Goal: Information Seeking & Learning: Learn about a topic

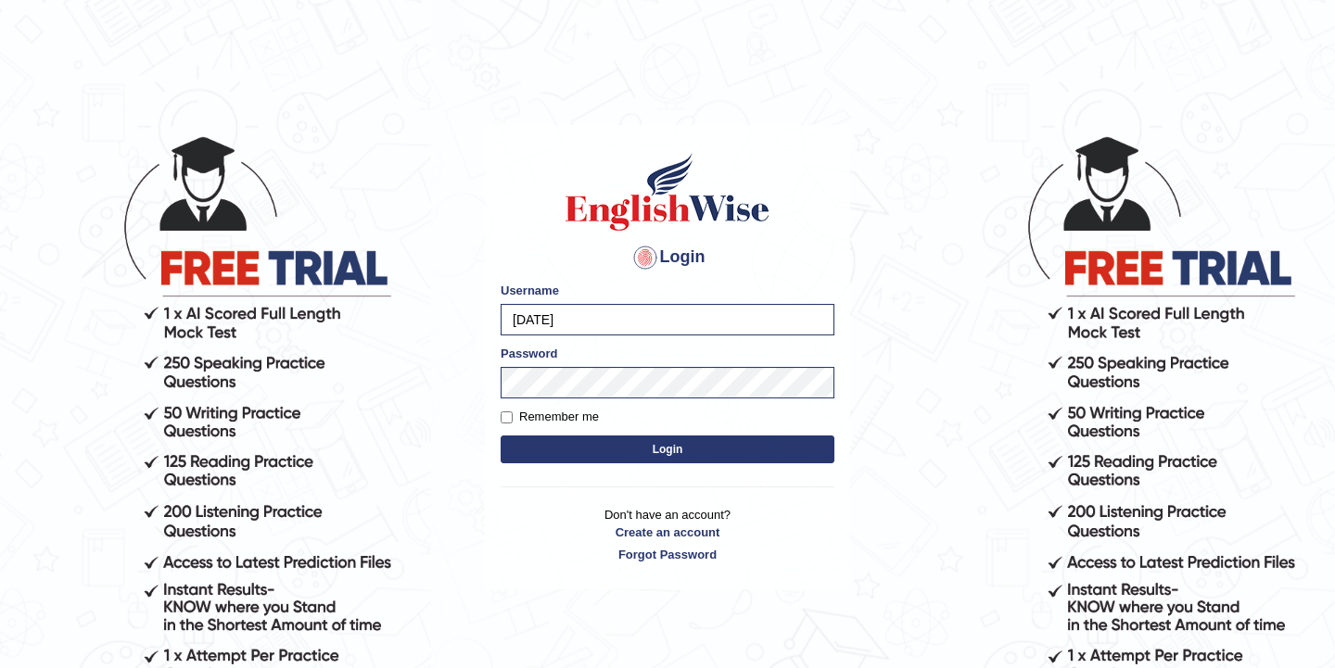
click at [577, 446] on button "Login" at bounding box center [668, 450] width 334 height 28
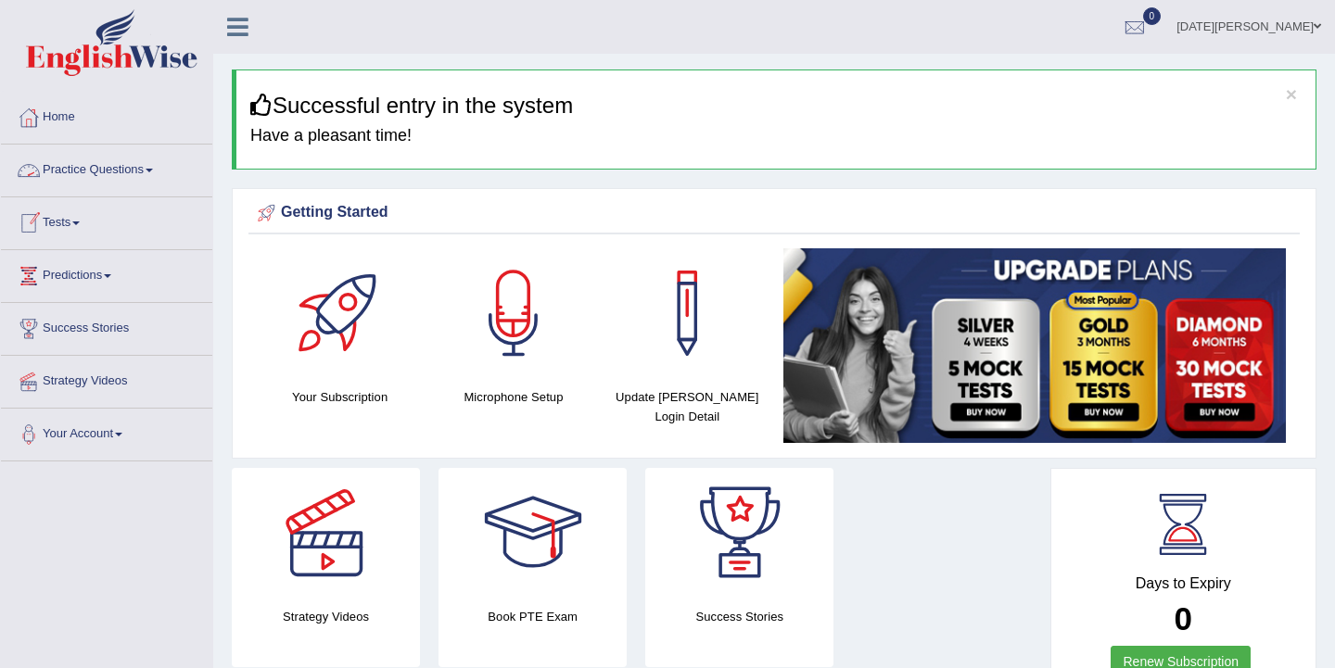
click at [153, 172] on span at bounding box center [149, 171] width 7 height 4
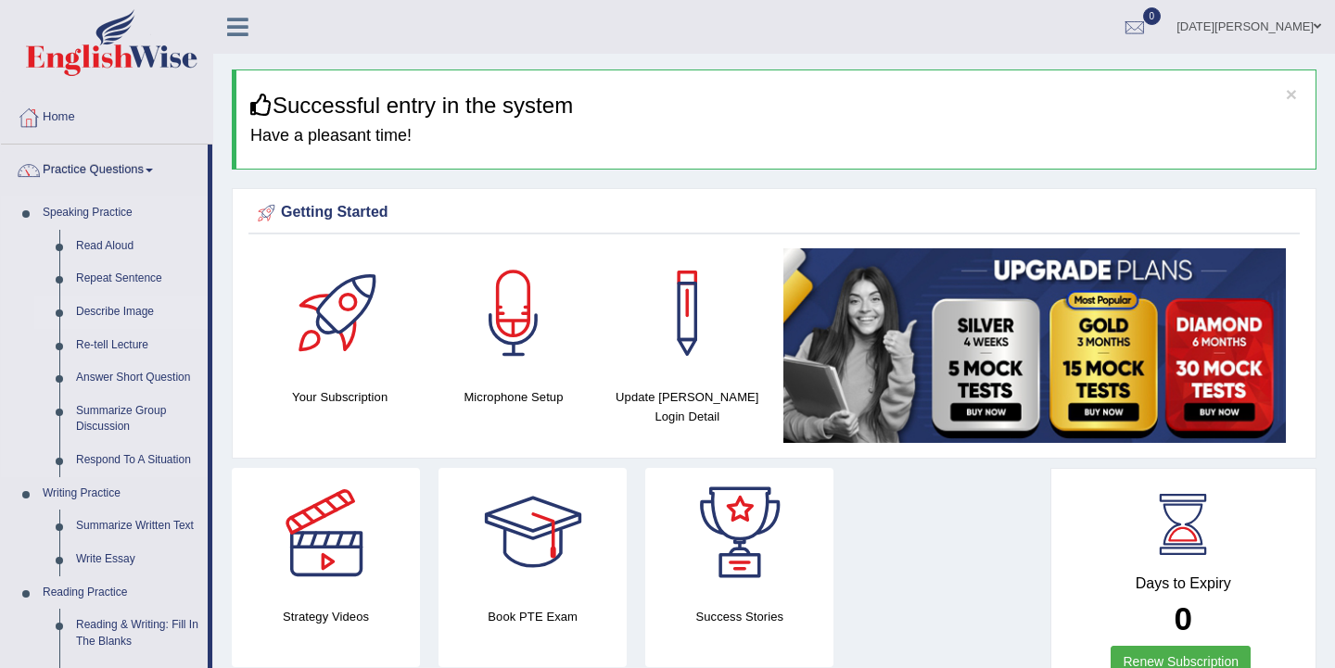
click at [129, 308] on link "Describe Image" at bounding box center [138, 312] width 140 height 33
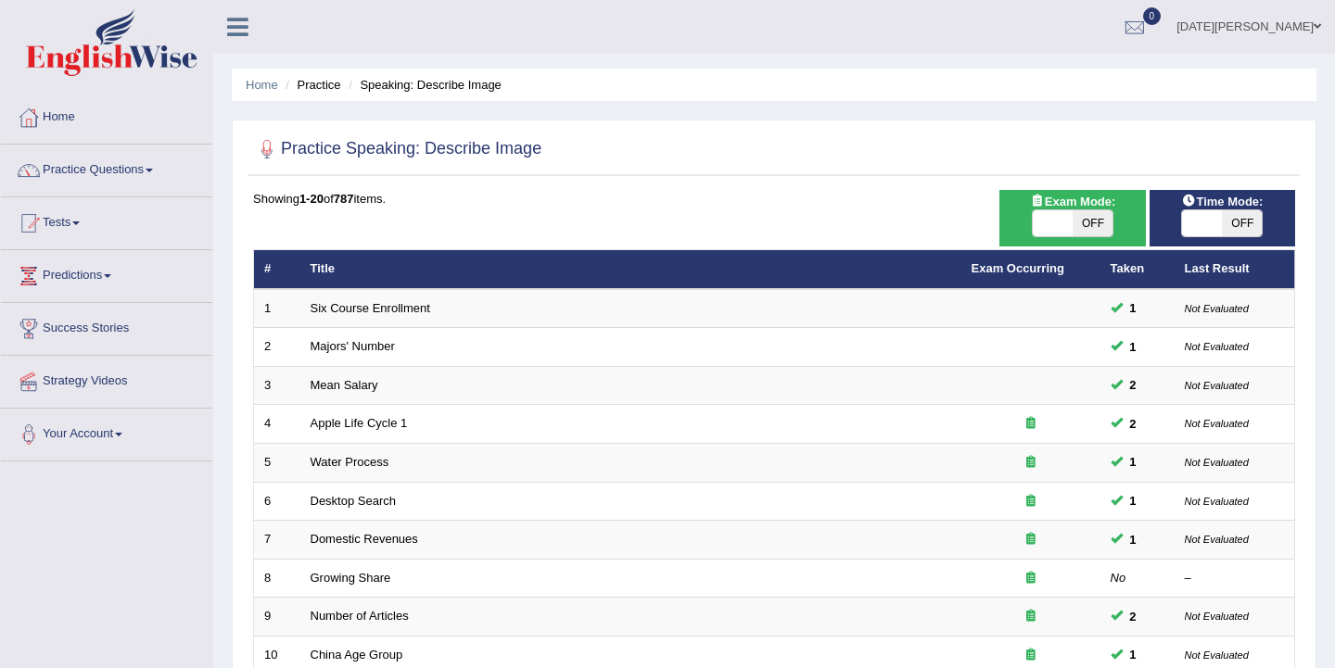
click at [159, 174] on link "Practice Questions" at bounding box center [106, 168] width 211 height 46
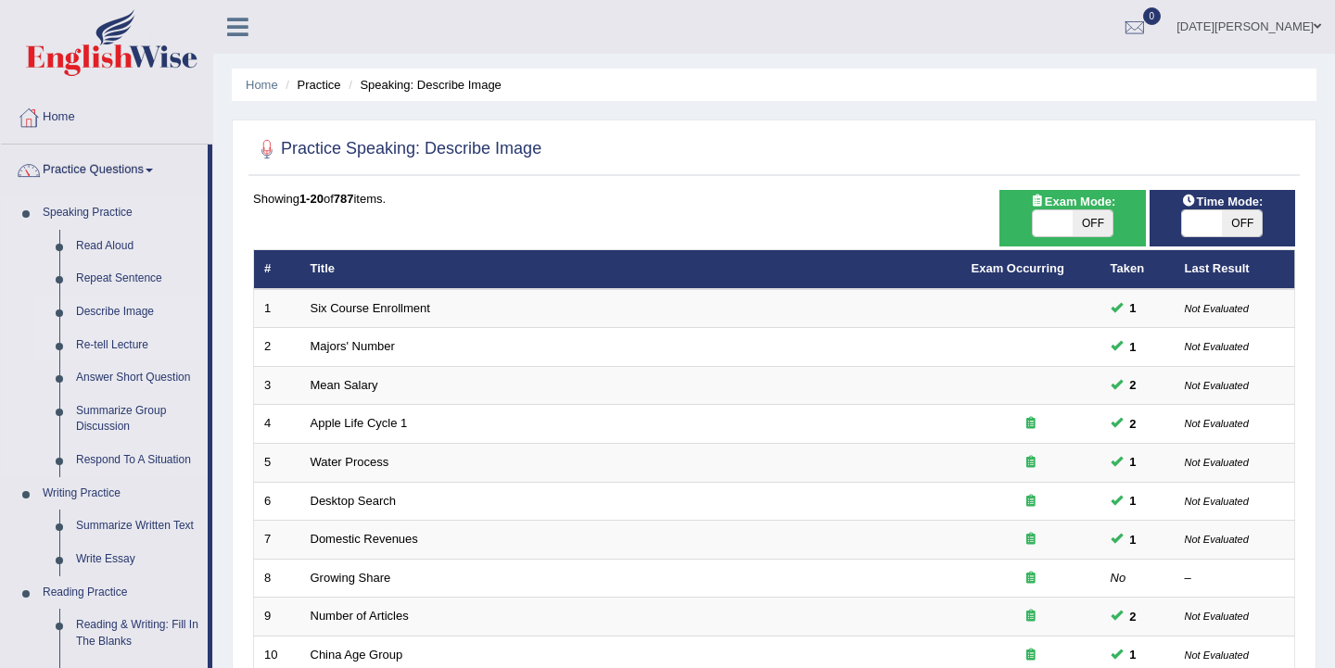
click at [129, 348] on link "Re-tell Lecture" at bounding box center [138, 345] width 140 height 33
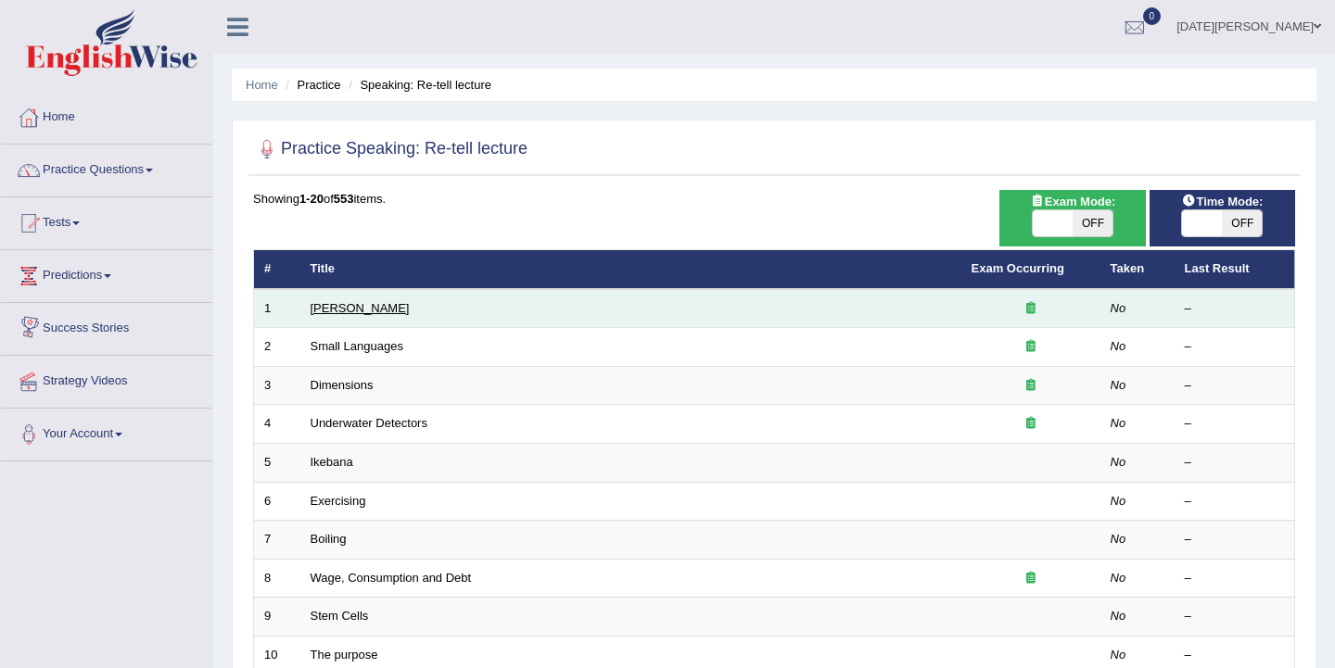
click at [353, 314] on link "Amory Lovins" at bounding box center [360, 308] width 99 height 14
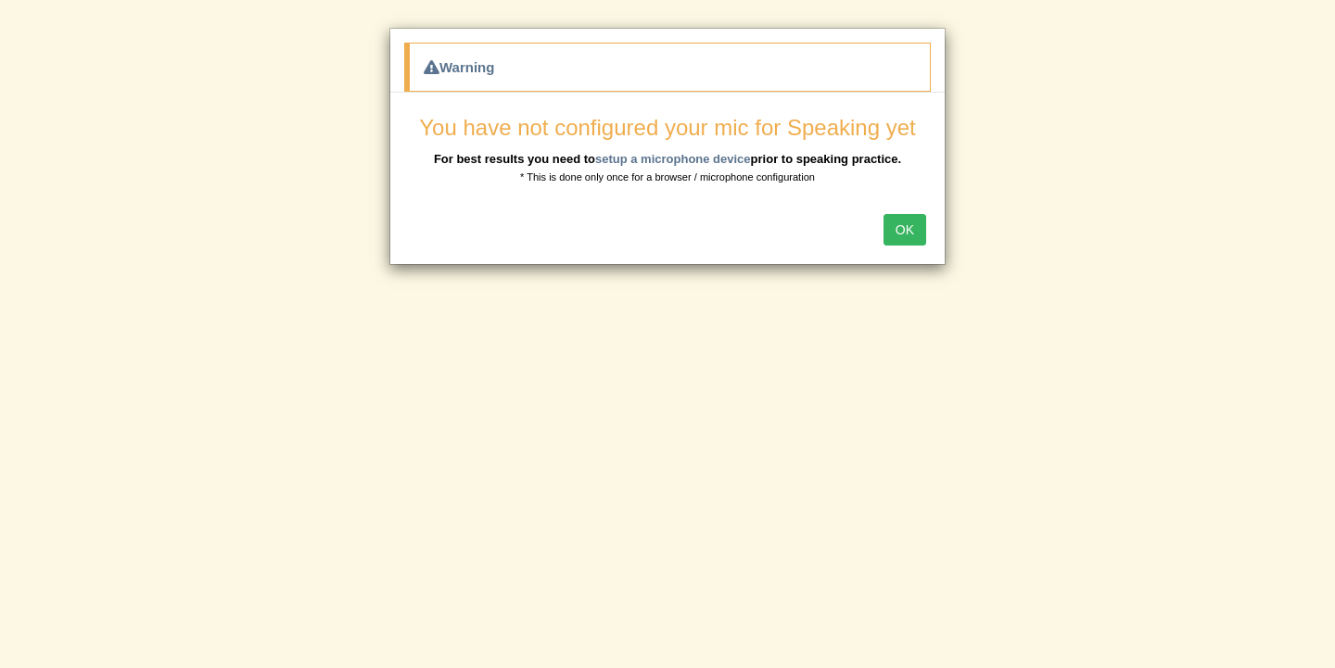
click at [903, 228] on button "OK" at bounding box center [905, 230] width 43 height 32
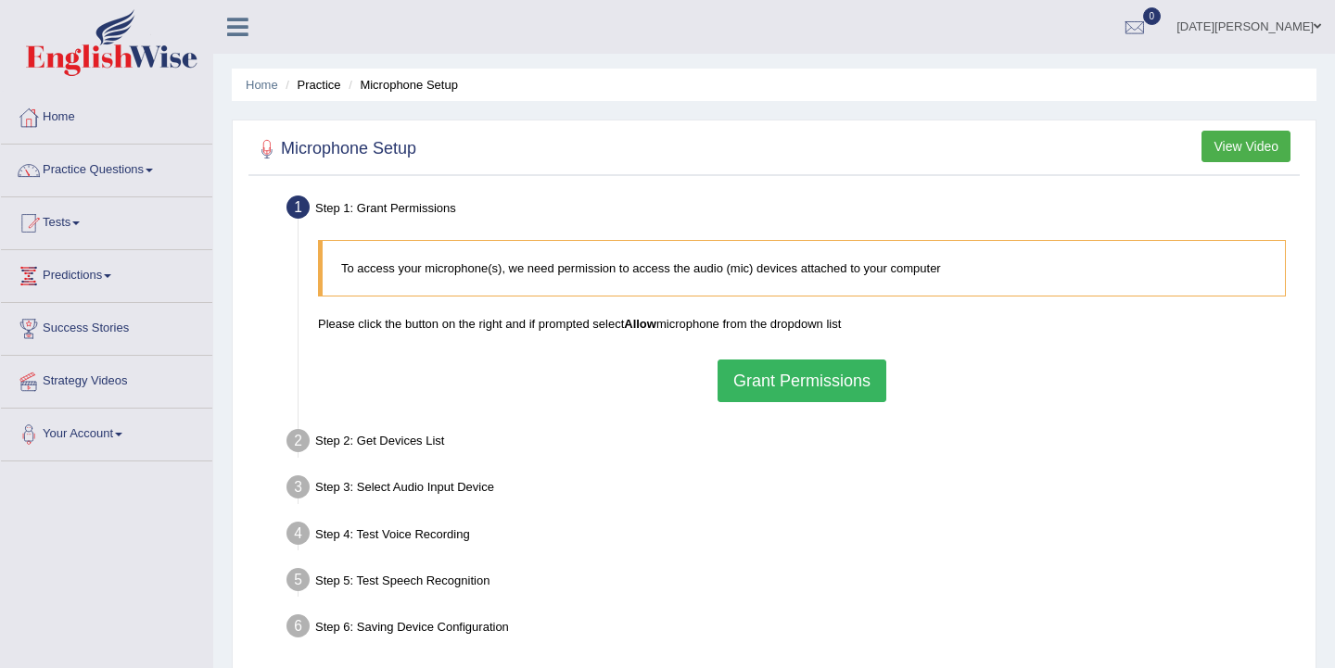
click at [823, 391] on button "Grant Permissions" at bounding box center [802, 381] width 169 height 43
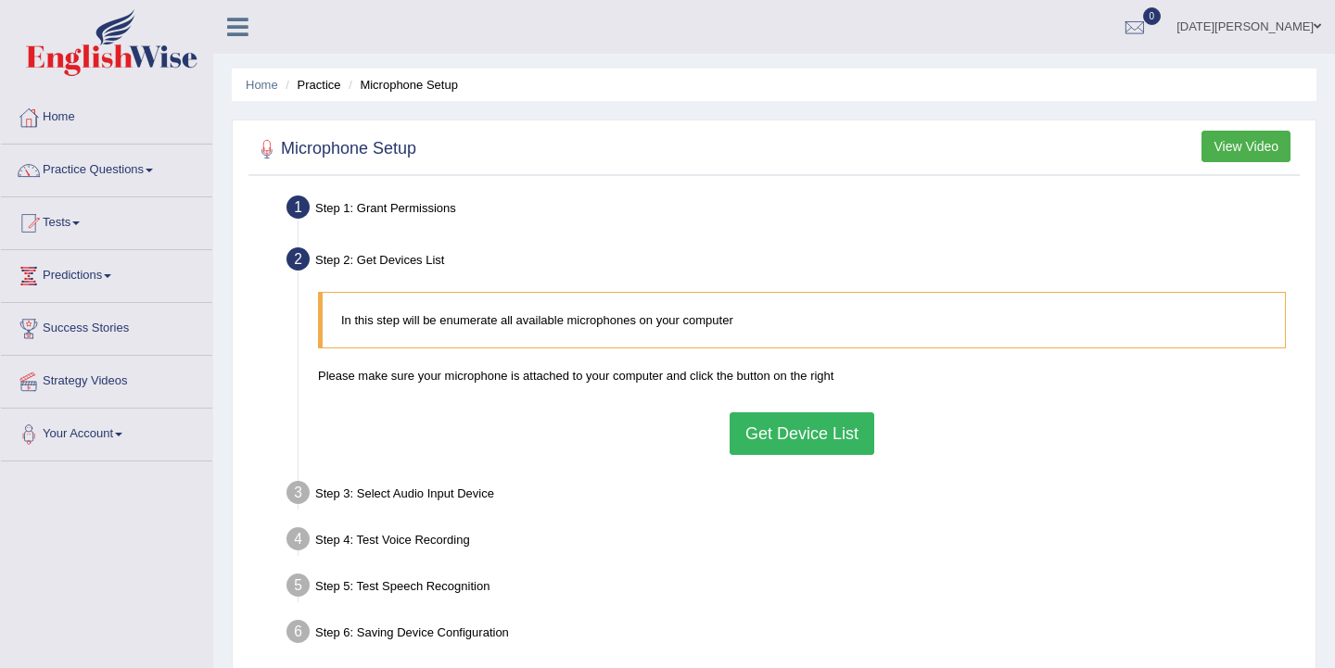
click at [763, 435] on button "Get Device List" at bounding box center [802, 434] width 145 height 43
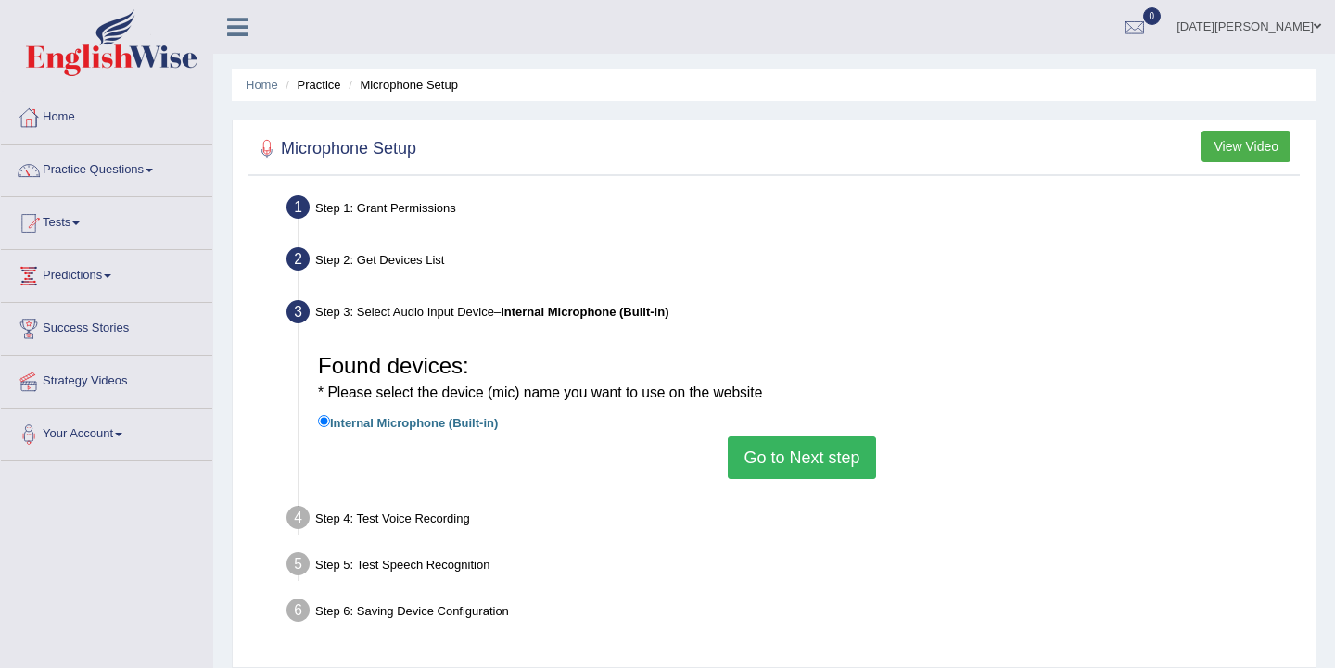
click at [792, 470] on button "Go to Next step" at bounding box center [801, 458] width 147 height 43
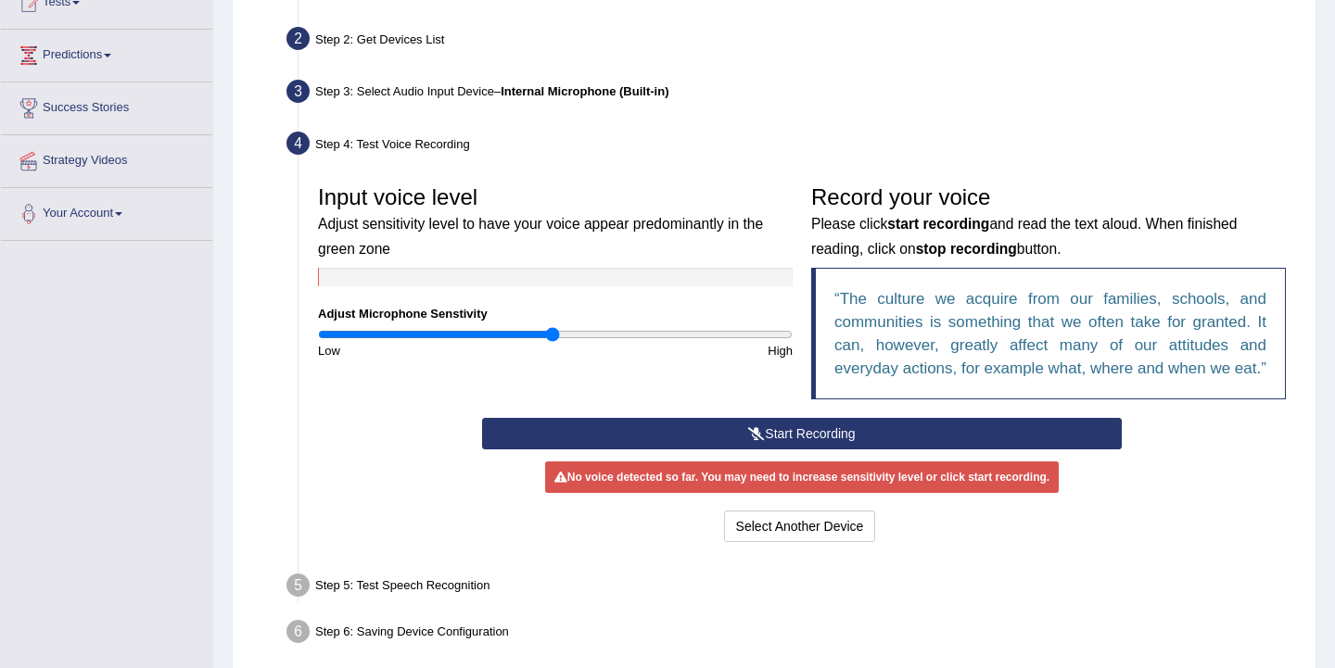
scroll to position [223, 0]
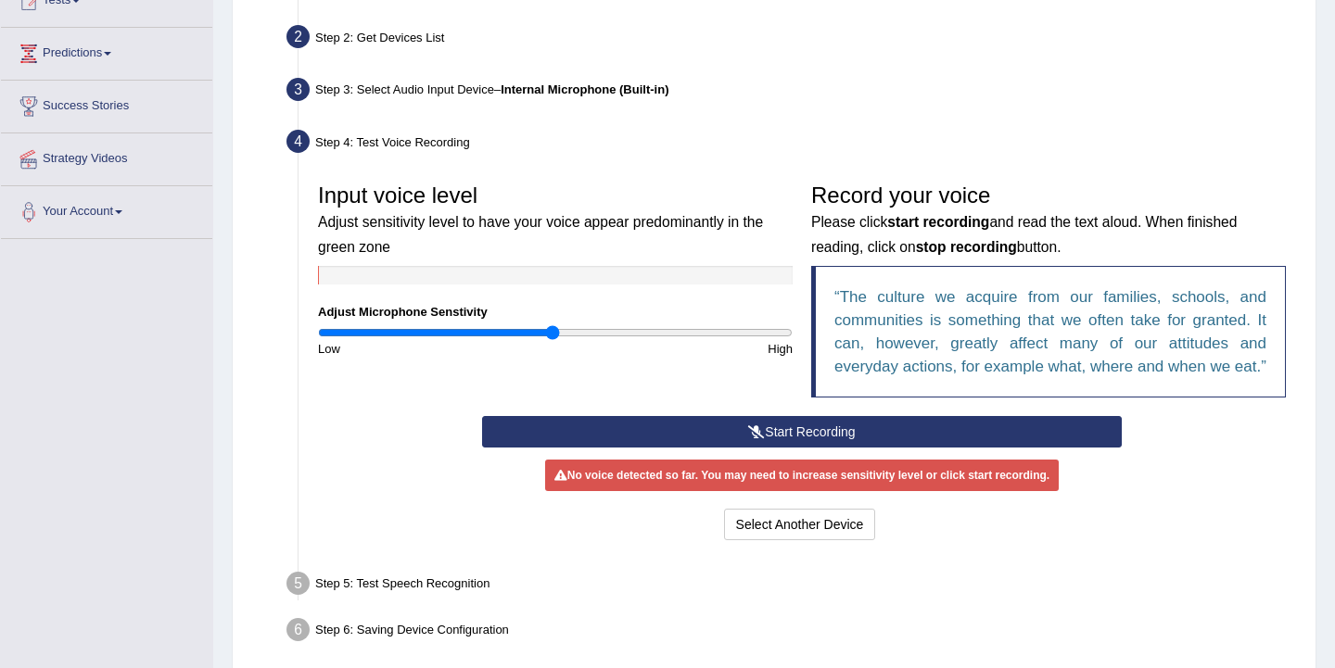
click at [755, 447] on button "Start Recording" at bounding box center [801, 432] width 639 height 32
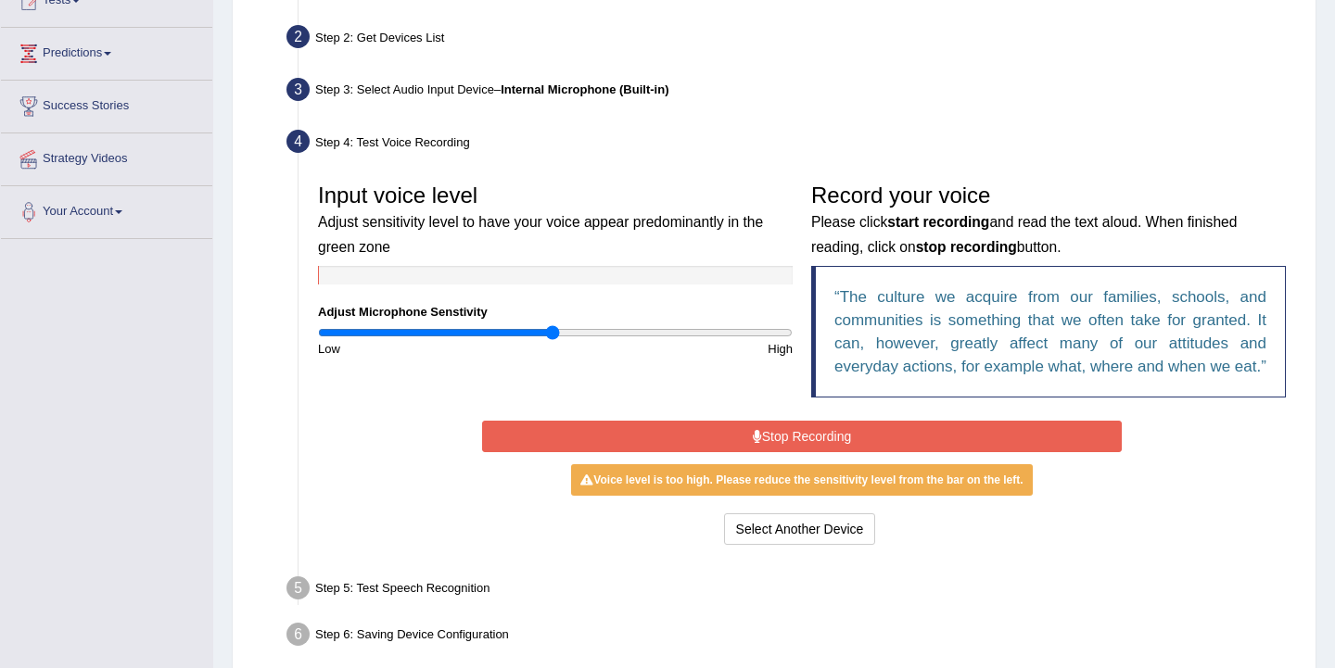
click at [985, 452] on button "Stop Recording" at bounding box center [801, 437] width 639 height 32
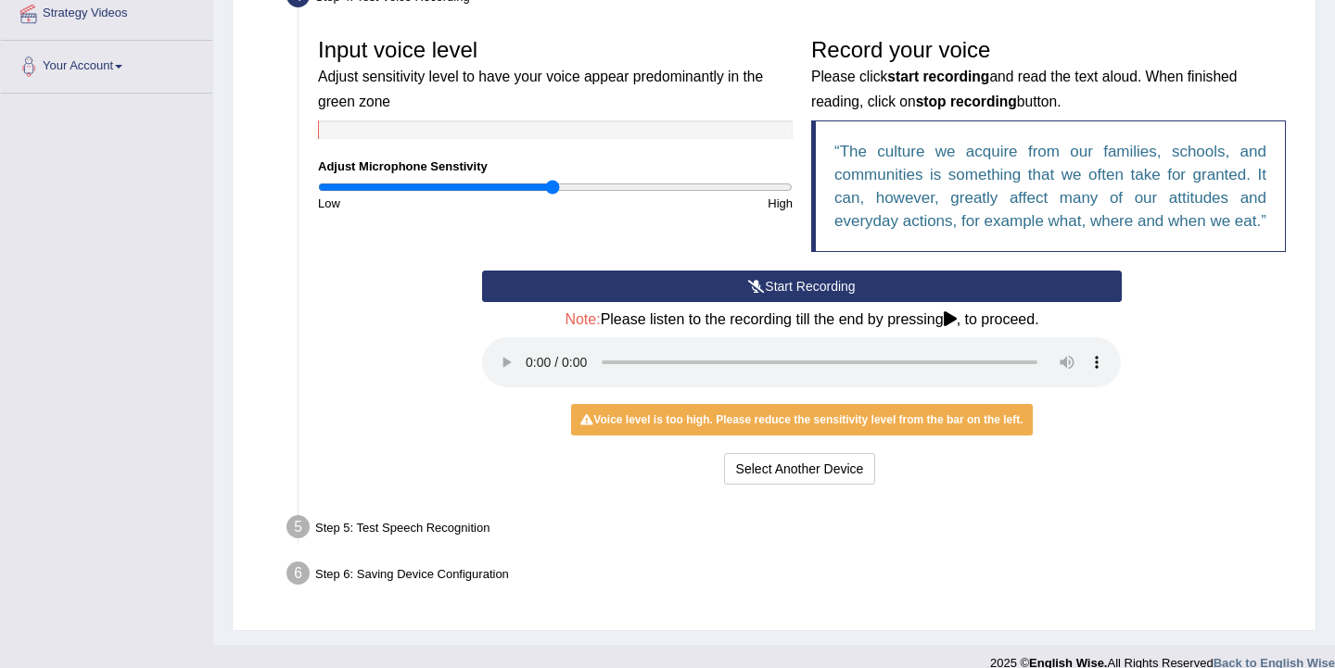
scroll to position [371, 0]
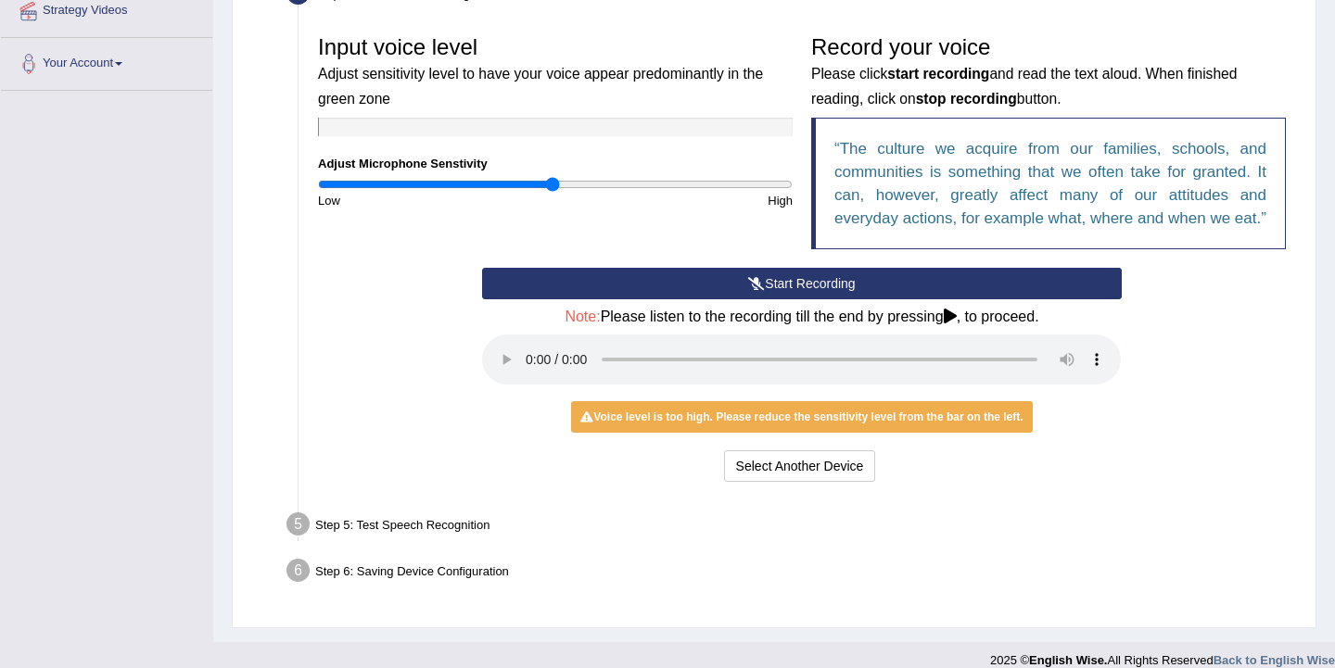
click at [957, 324] on icon at bounding box center [950, 316] width 13 height 15
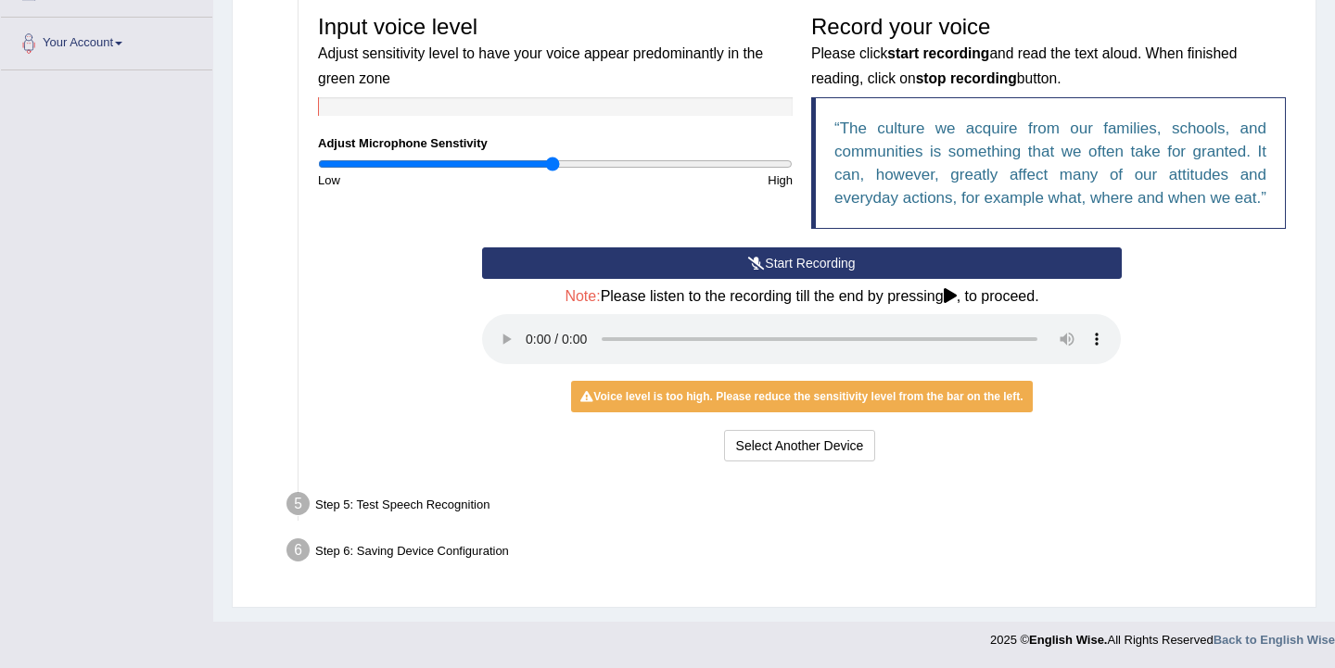
scroll to position [414, 0]
click at [957, 298] on icon at bounding box center [950, 295] width 13 height 15
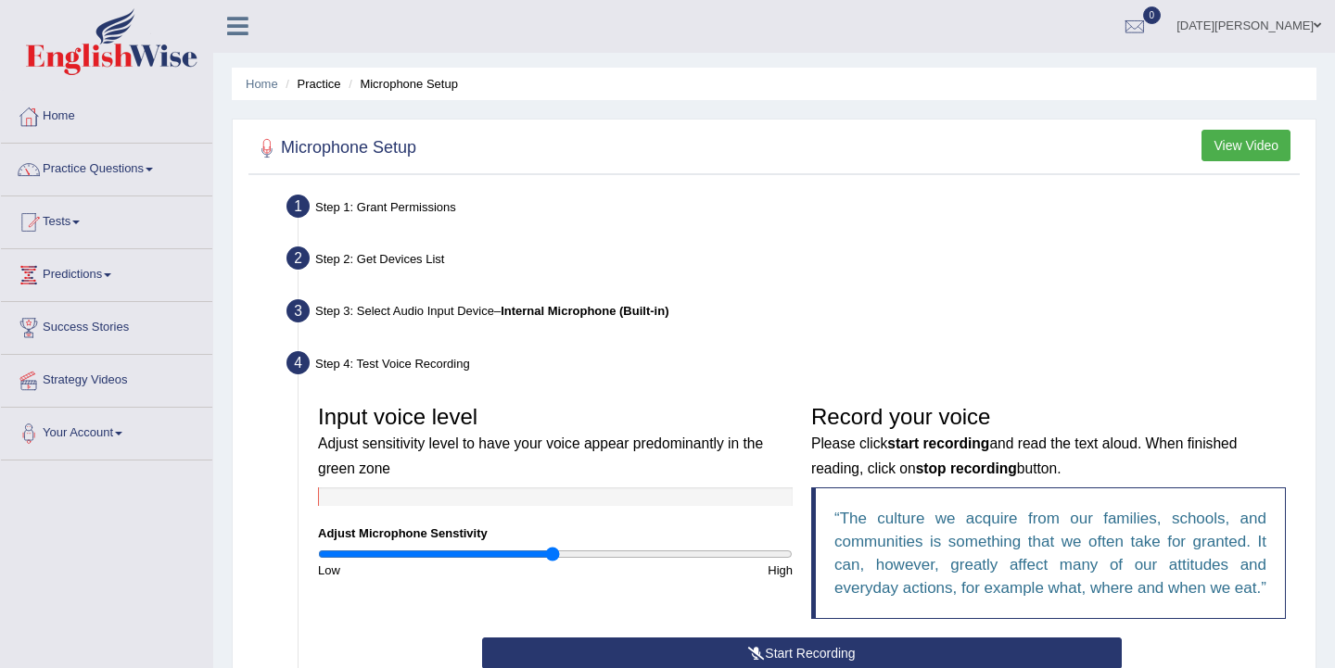
scroll to position [0, 0]
click at [154, 170] on link "Practice Questions" at bounding box center [106, 168] width 211 height 46
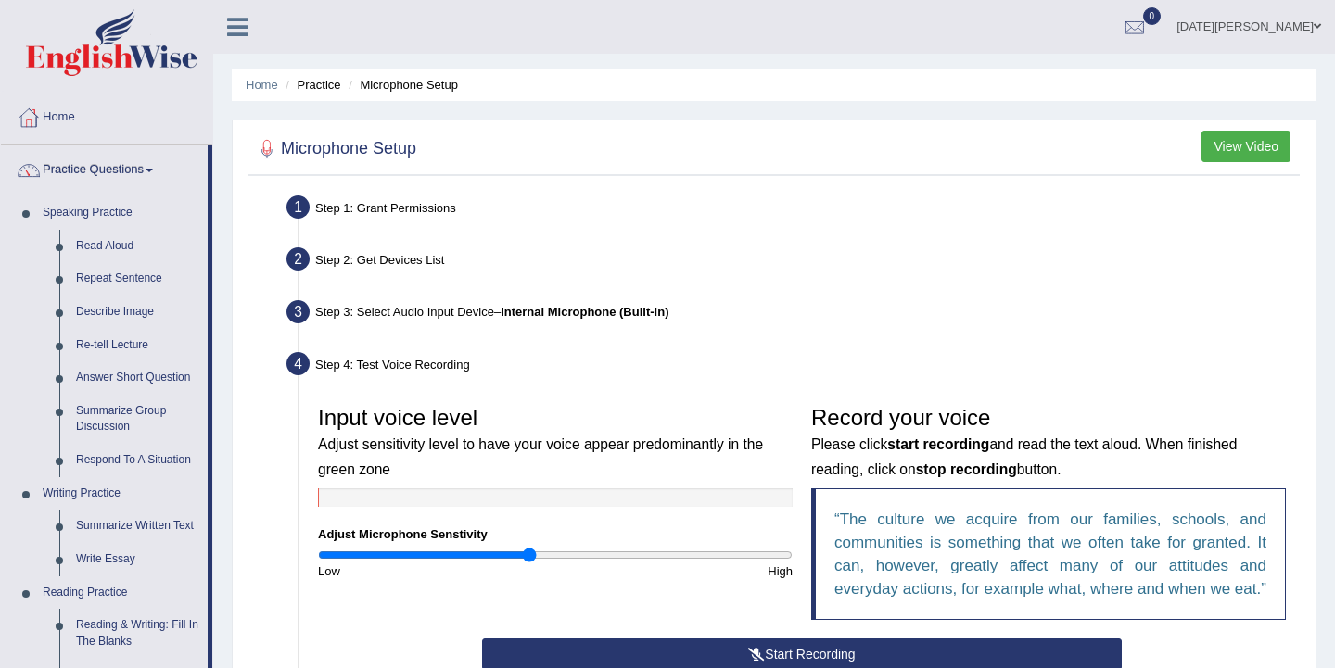
click at [529, 561] on input "range" at bounding box center [555, 555] width 475 height 15
type input "0.86"
click at [1191, 324] on div "Step 3: Select Audio Input Device – Internal Microphone (Built-in)" at bounding box center [792, 315] width 1029 height 41
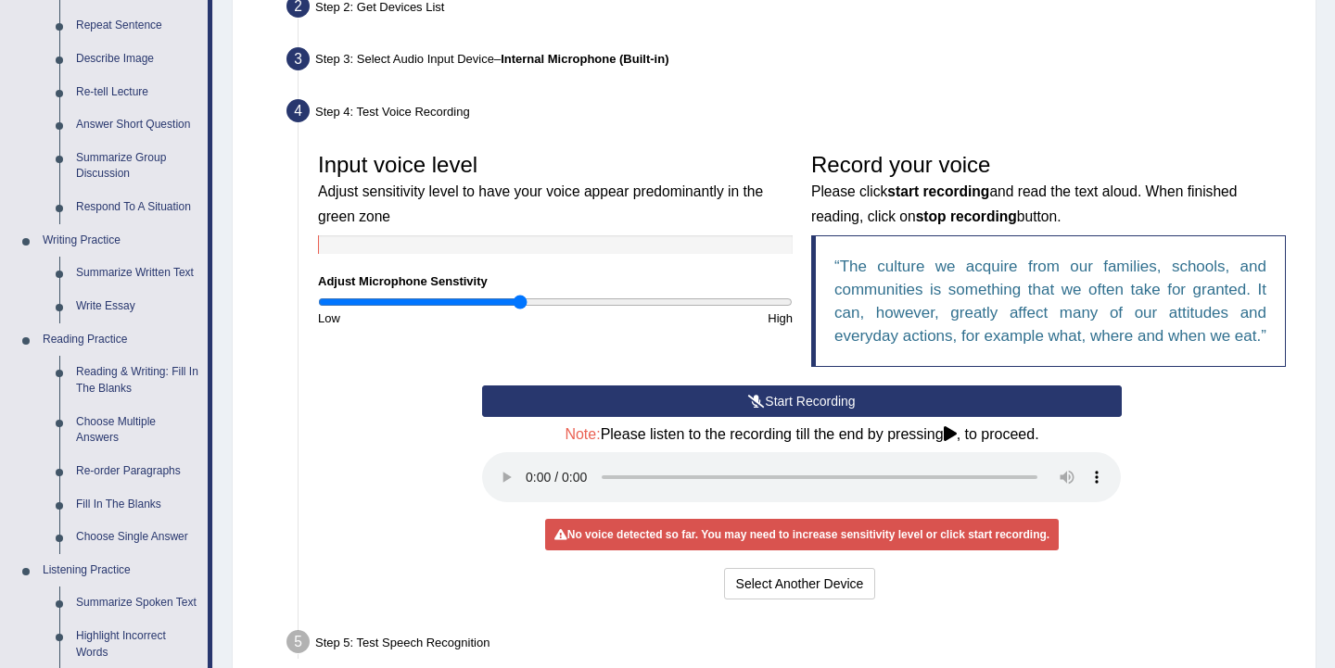
scroll to position [297, 0]
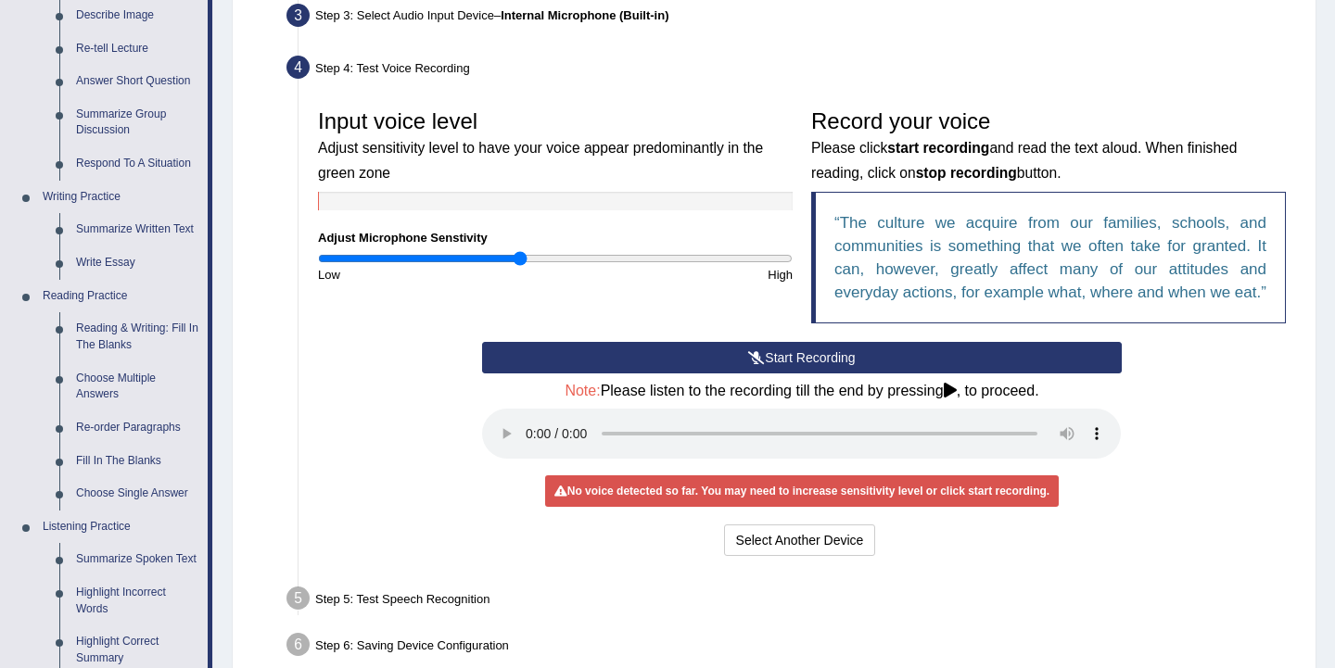
click at [947, 374] on button "Start Recording" at bounding box center [801, 358] width 639 height 32
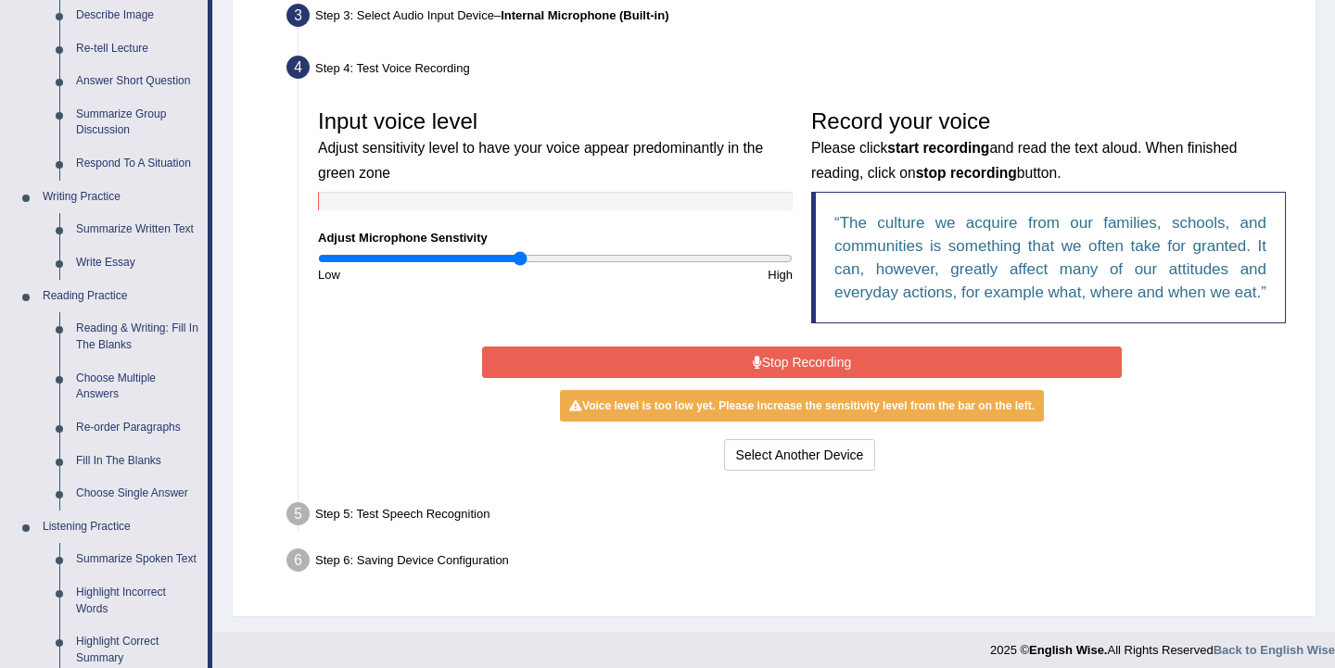
click at [904, 378] on button "Stop Recording" at bounding box center [801, 363] width 639 height 32
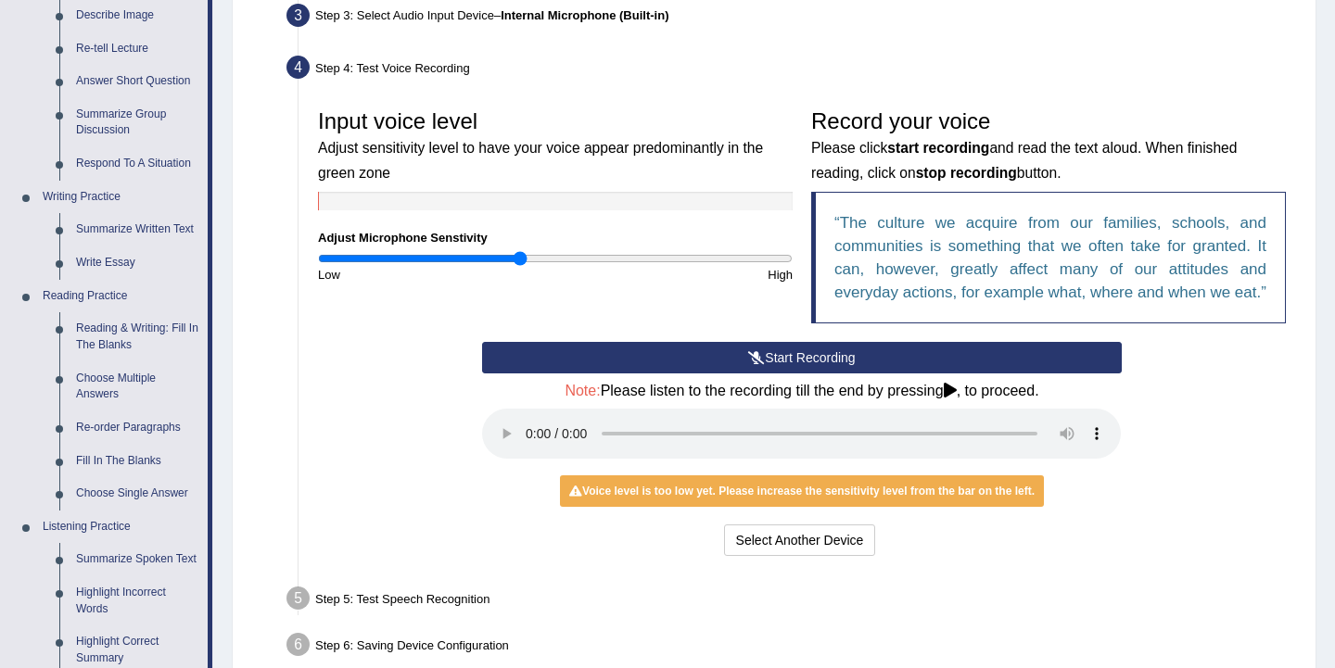
click at [1146, 428] on div "Start Recording Stop Recording Note: Please listen to the recording till the en…" at bounding box center [802, 451] width 986 height 219
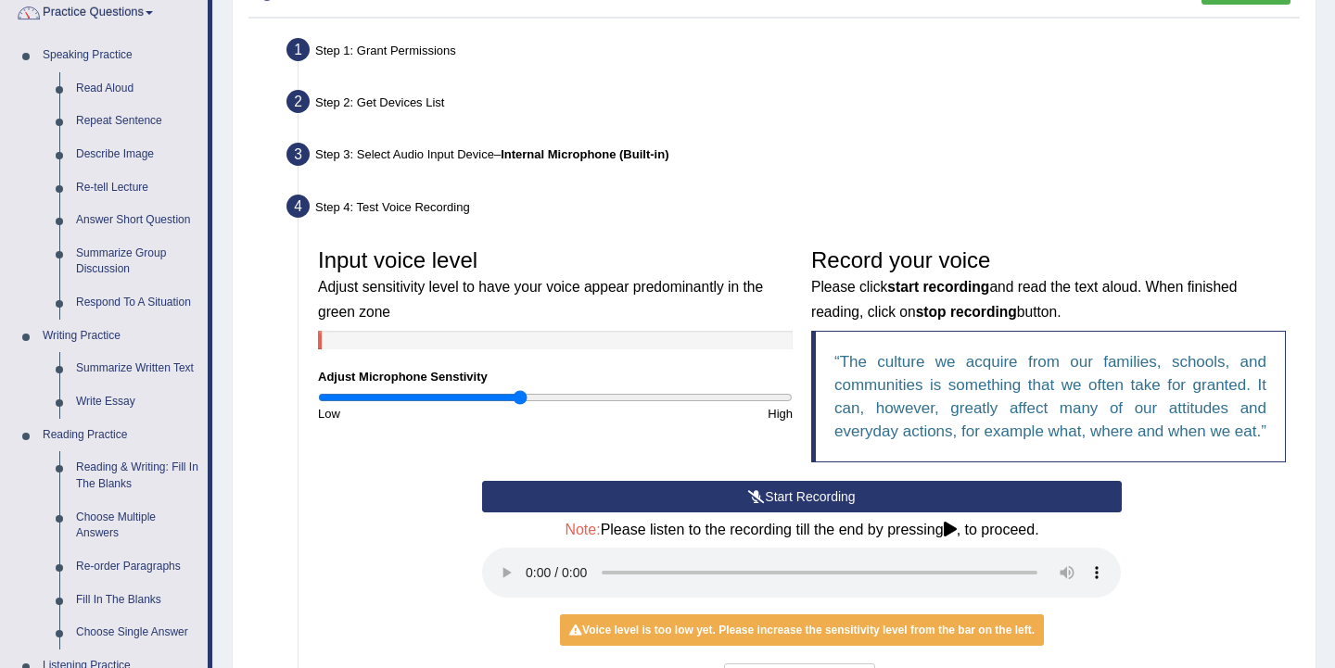
scroll to position [134, 0]
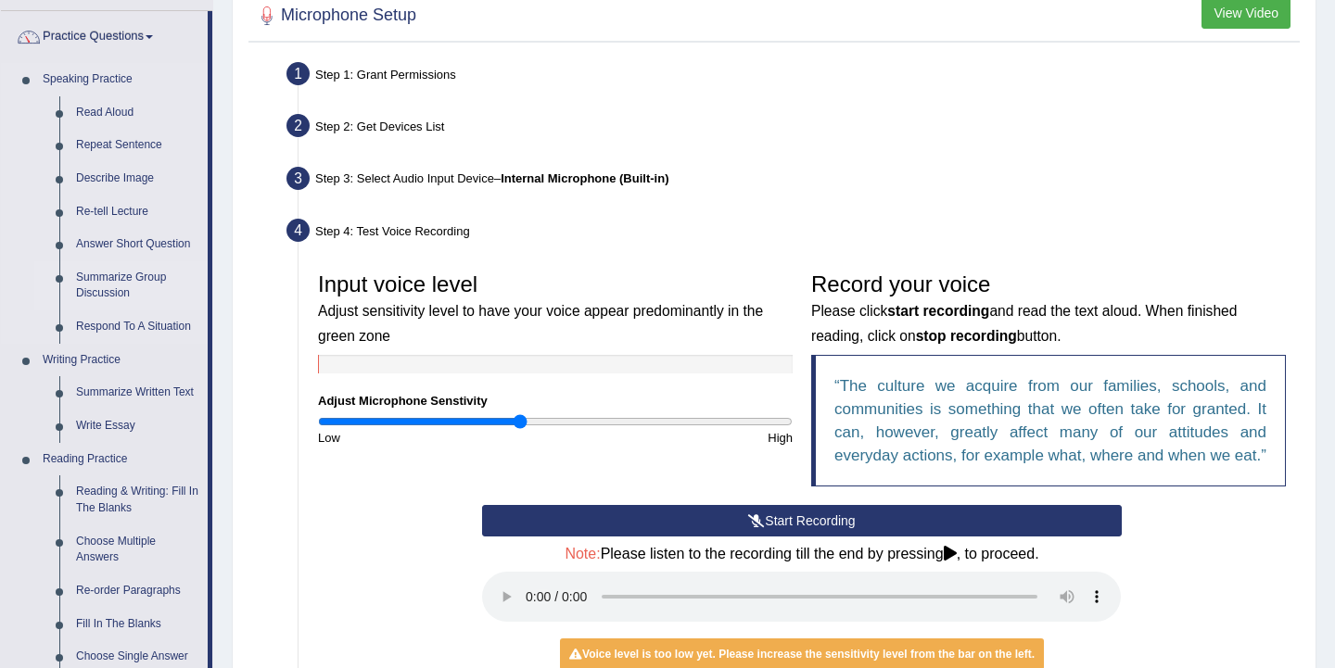
click at [113, 279] on link "Summarize Group Discussion" at bounding box center [138, 285] width 140 height 49
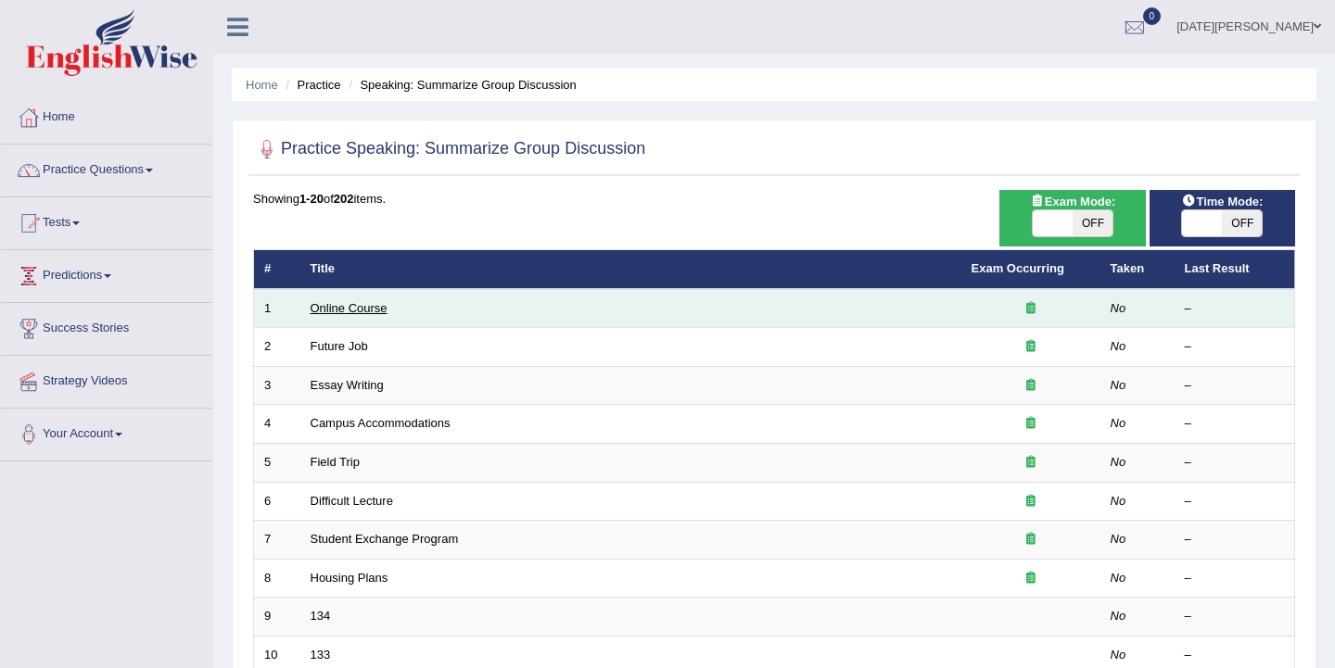
click at [333, 308] on link "Online Course" at bounding box center [349, 308] width 77 height 14
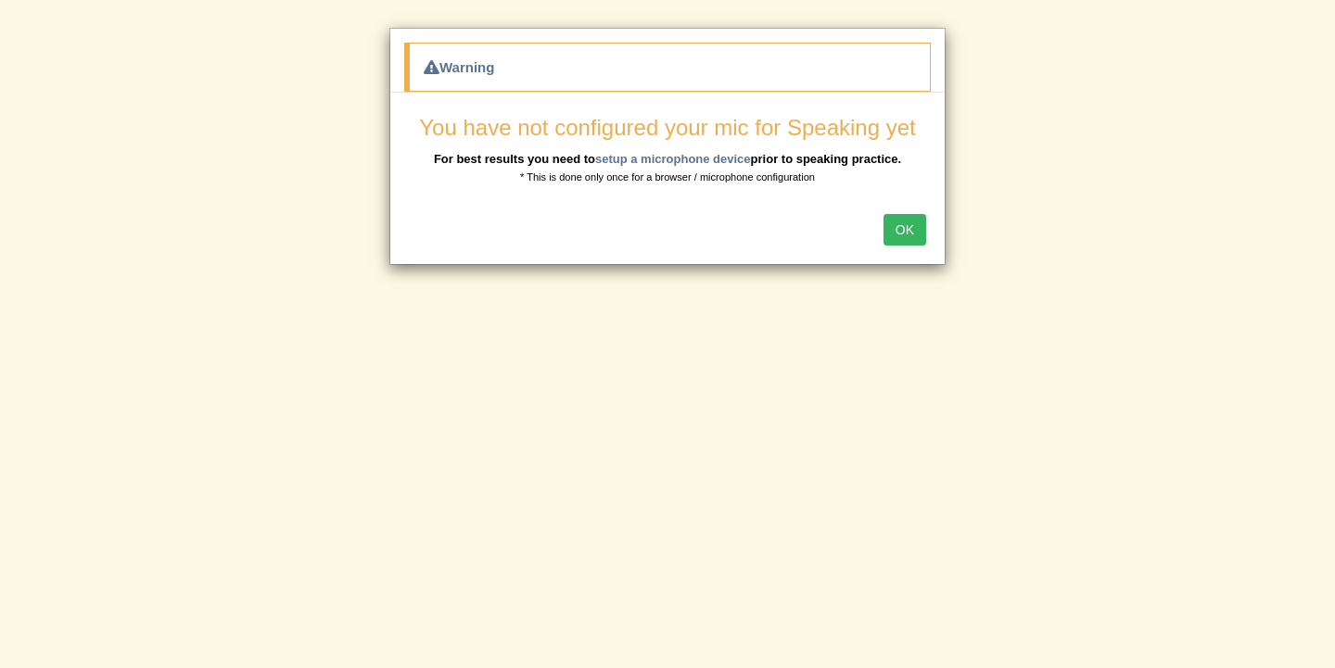
click at [904, 230] on button "OK" at bounding box center [905, 230] width 43 height 32
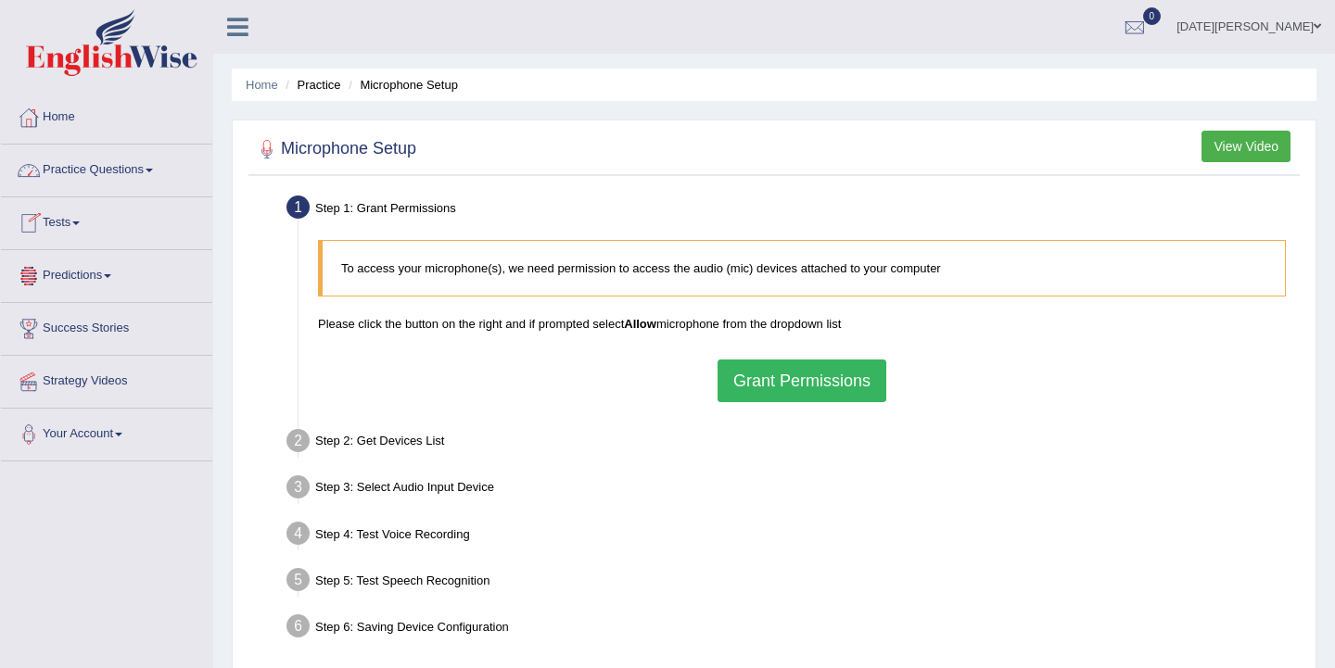
click at [153, 169] on span at bounding box center [149, 171] width 7 height 4
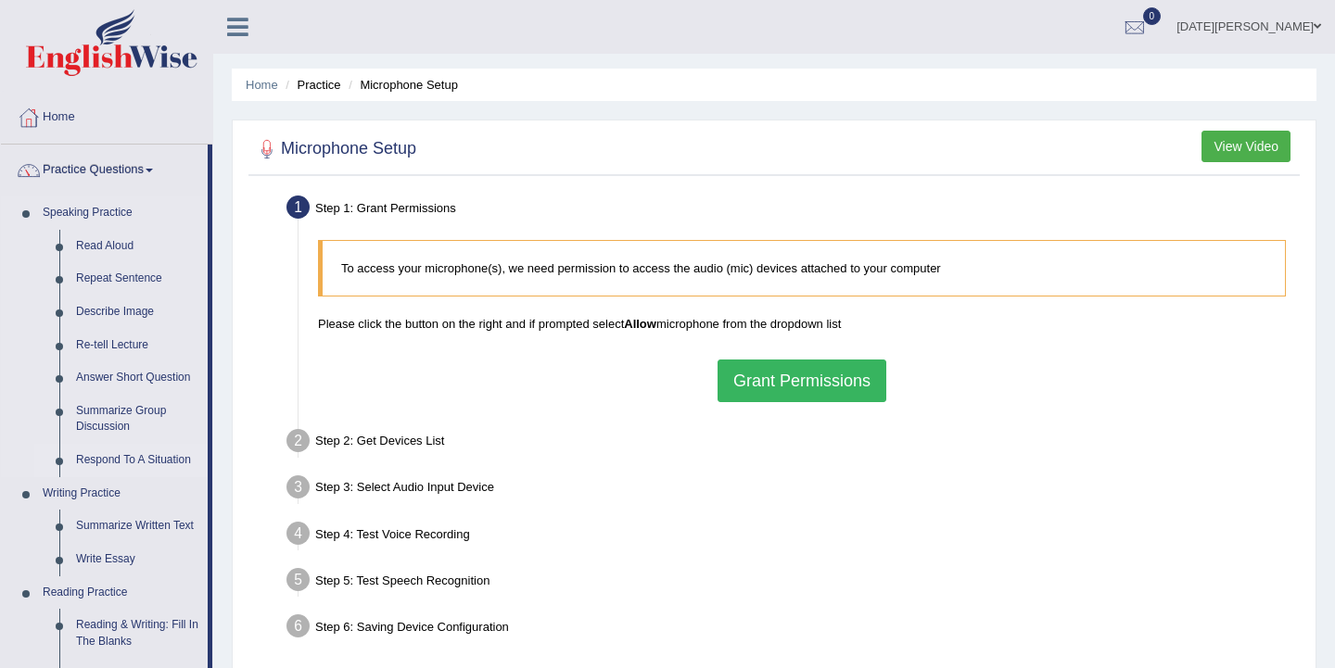
click at [150, 458] on link "Respond To A Situation" at bounding box center [138, 460] width 140 height 33
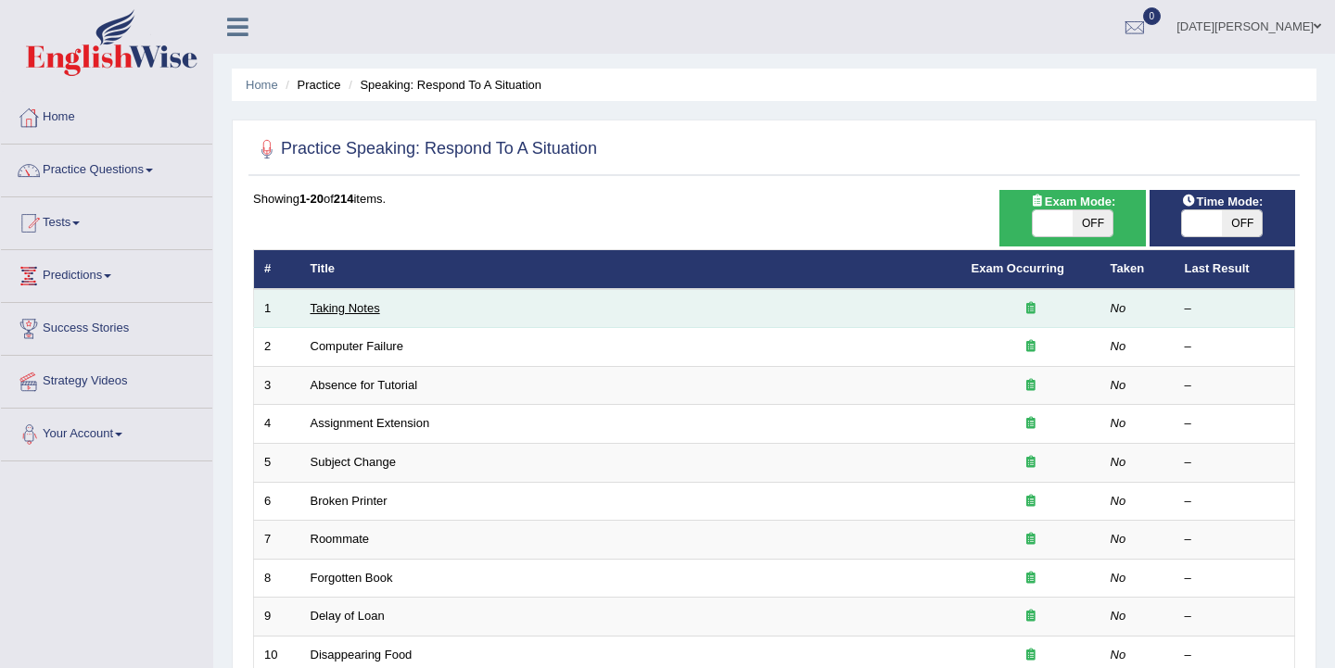
click at [372, 307] on link "Taking Notes" at bounding box center [346, 308] width 70 height 14
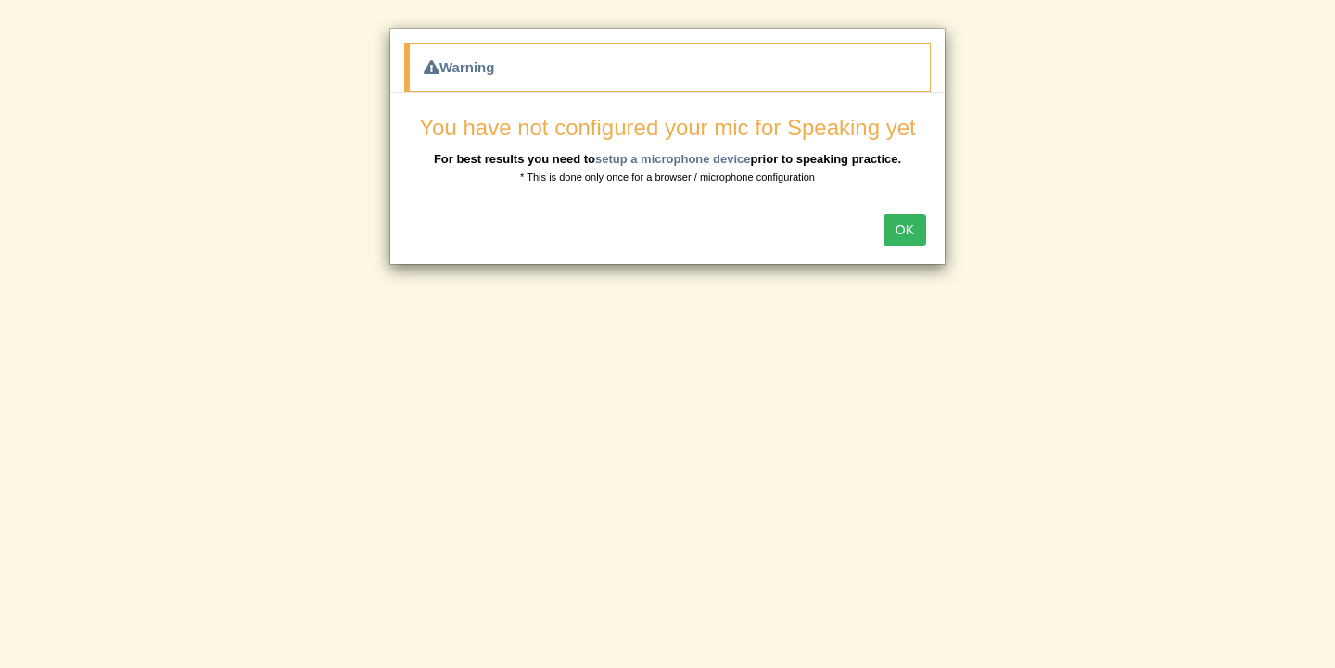
click at [888, 228] on button "OK" at bounding box center [905, 230] width 43 height 32
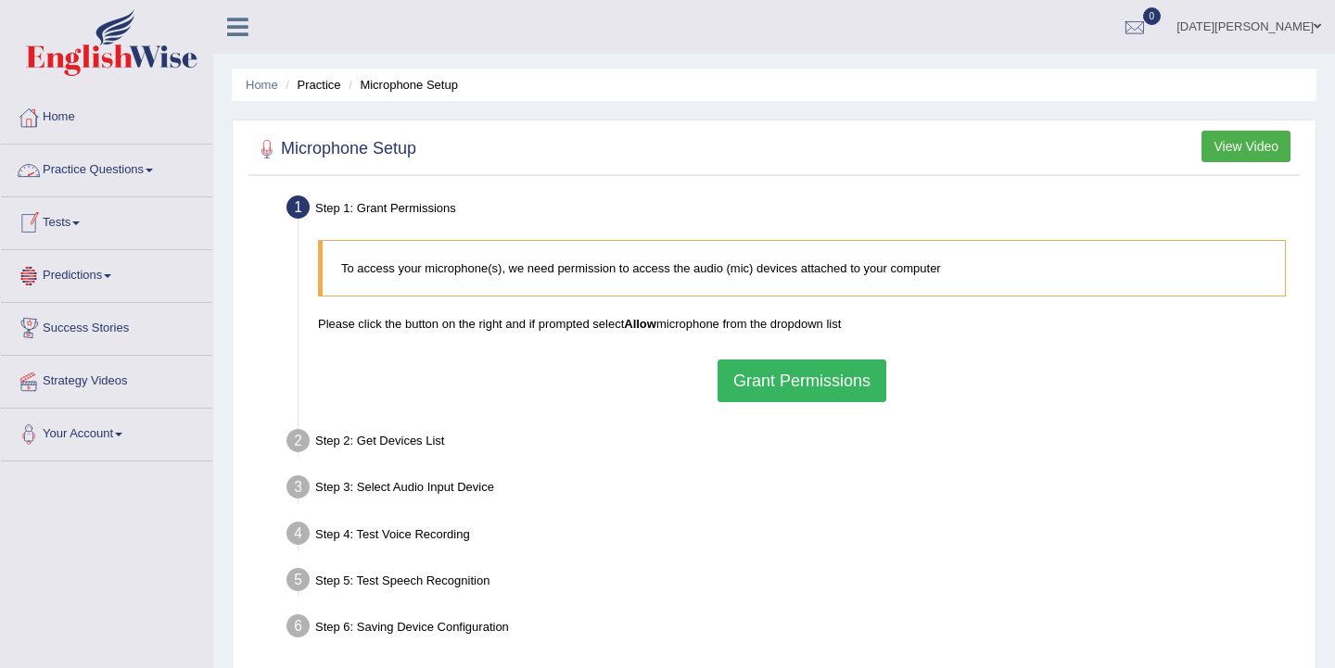
click at [153, 169] on span at bounding box center [149, 171] width 7 height 4
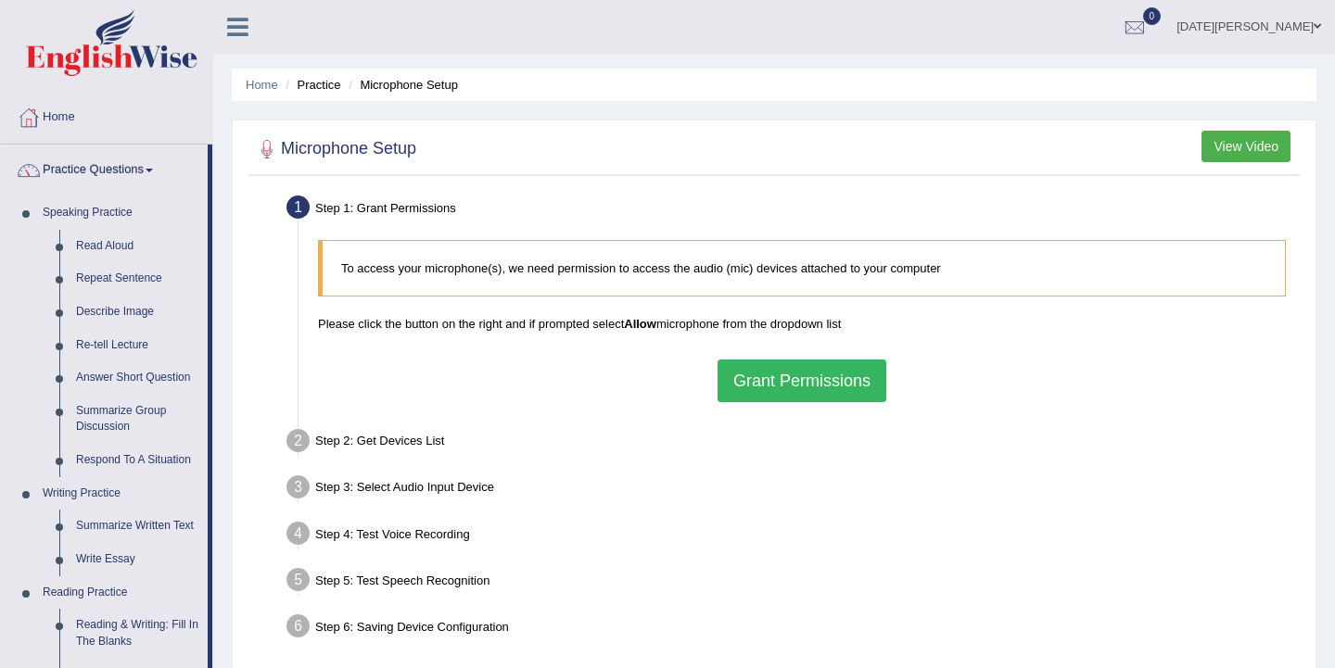
click at [224, 297] on div "Home Practice Microphone Setup You have already completed the setup earlier wit…" at bounding box center [774, 463] width 1122 height 927
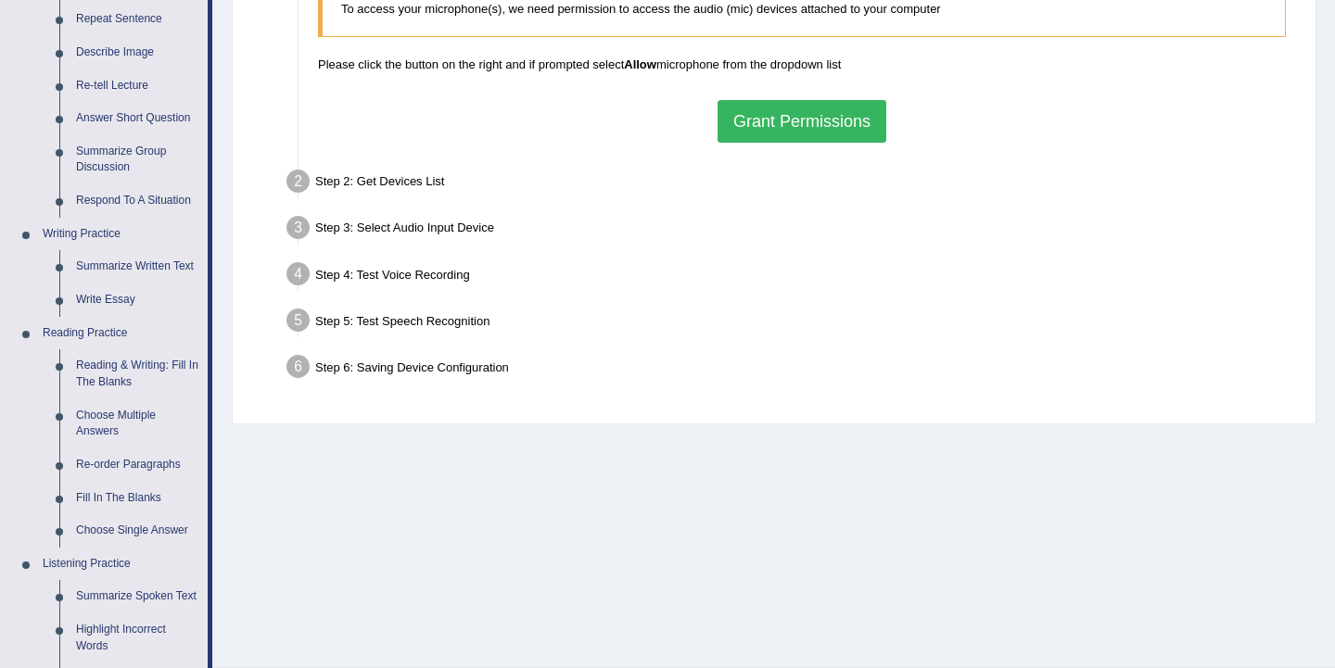
scroll to position [297, 0]
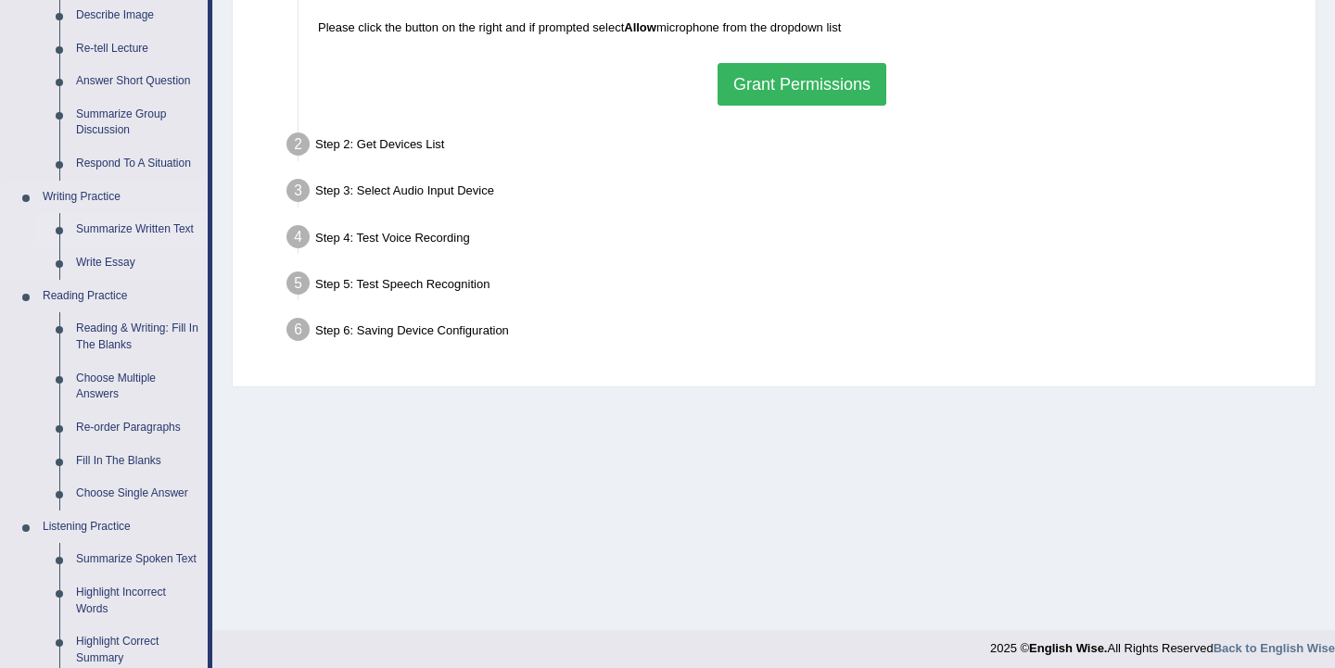
click at [146, 230] on link "Summarize Written Text" at bounding box center [138, 229] width 140 height 33
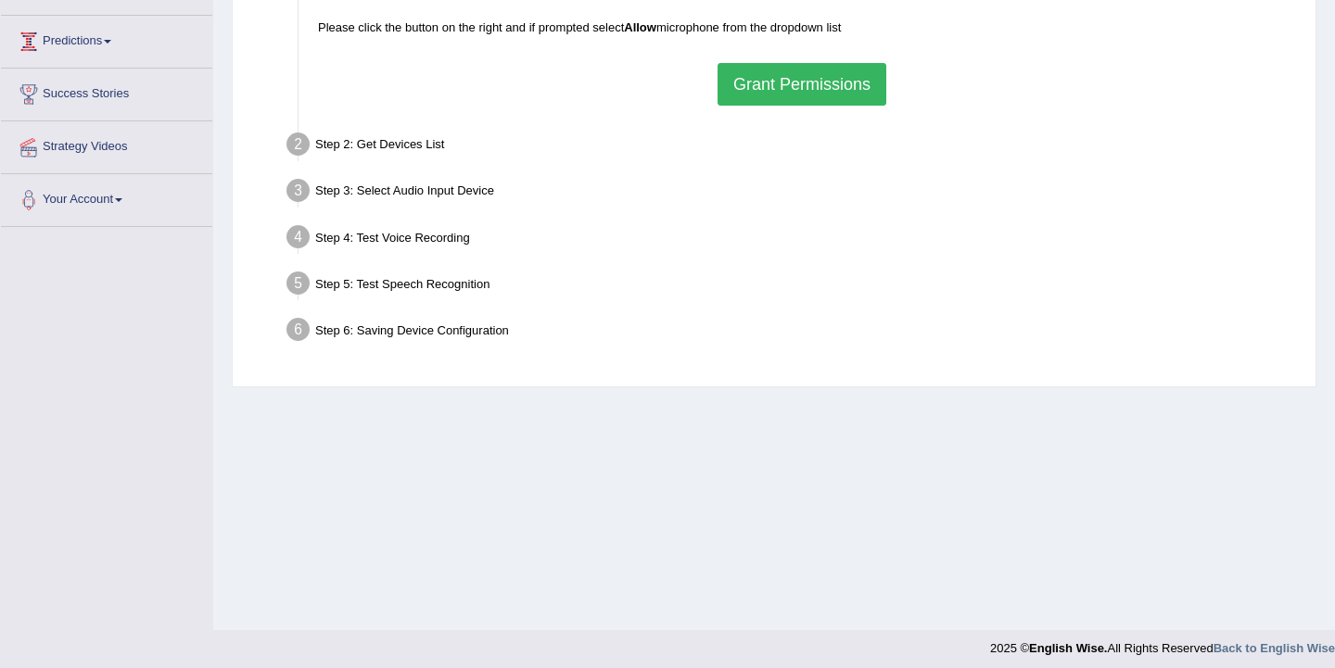
scroll to position [294, 0]
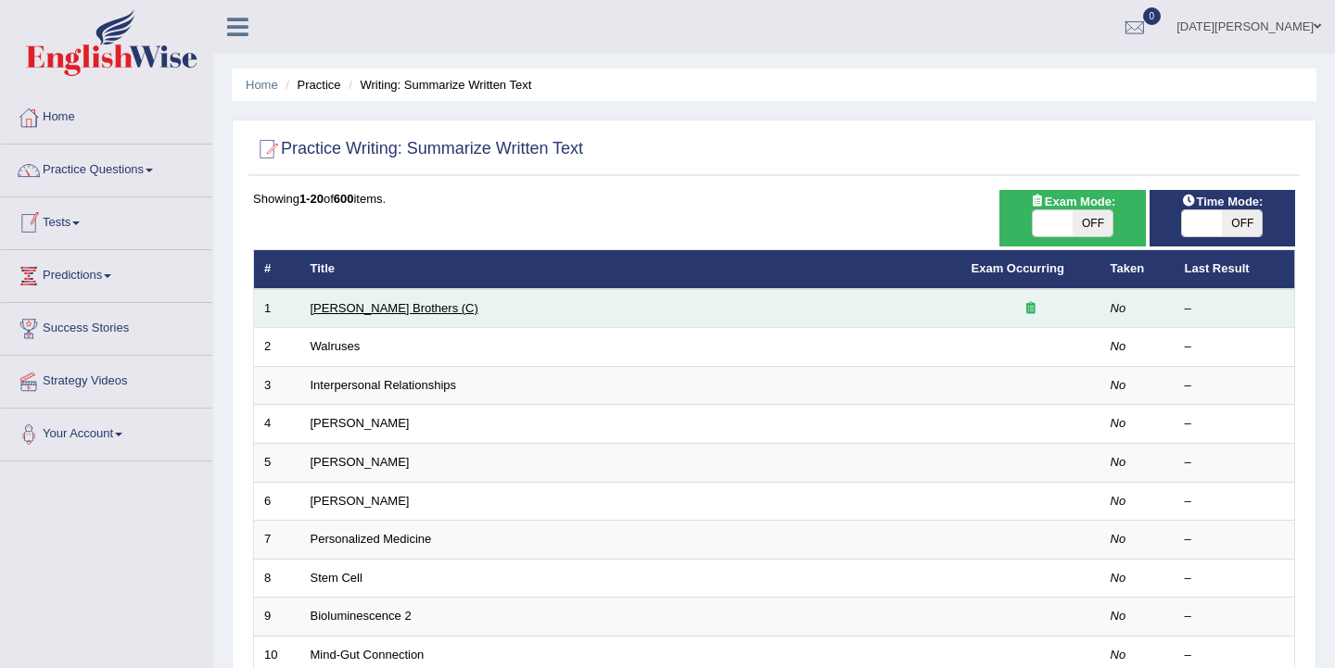
click at [352, 307] on link "[PERSON_NAME] Brothers (C)" at bounding box center [395, 308] width 168 height 14
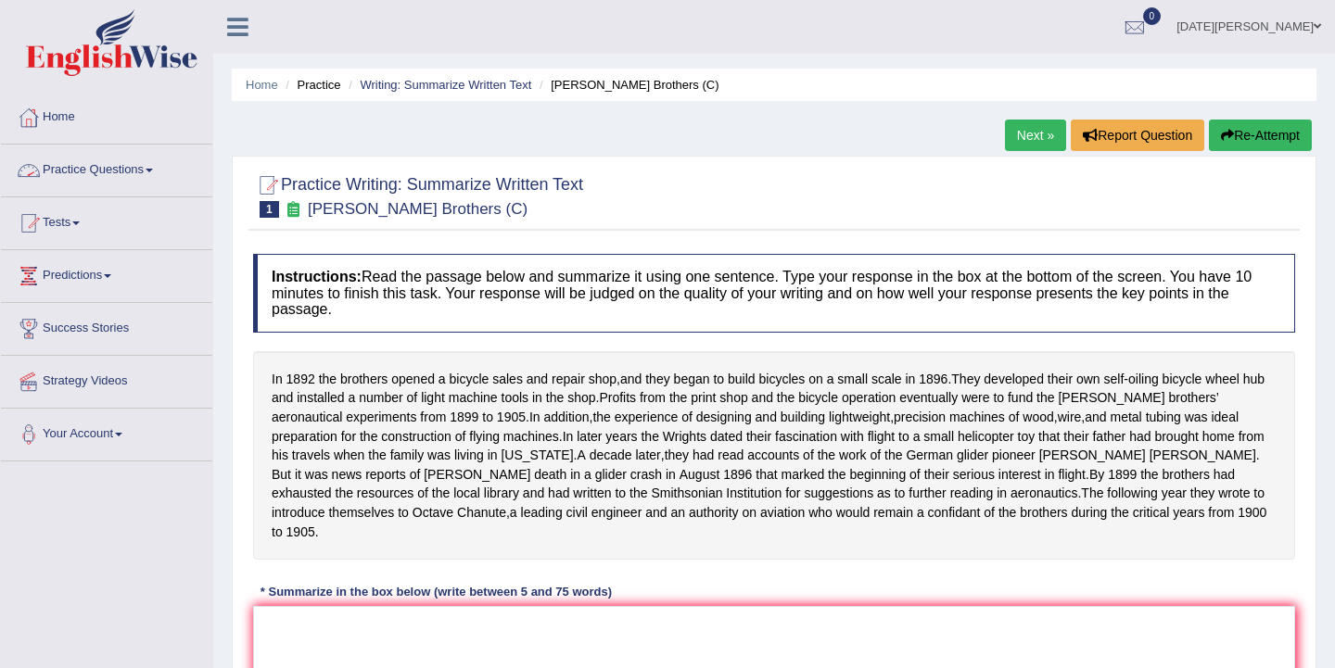
click at [153, 172] on span at bounding box center [149, 171] width 7 height 4
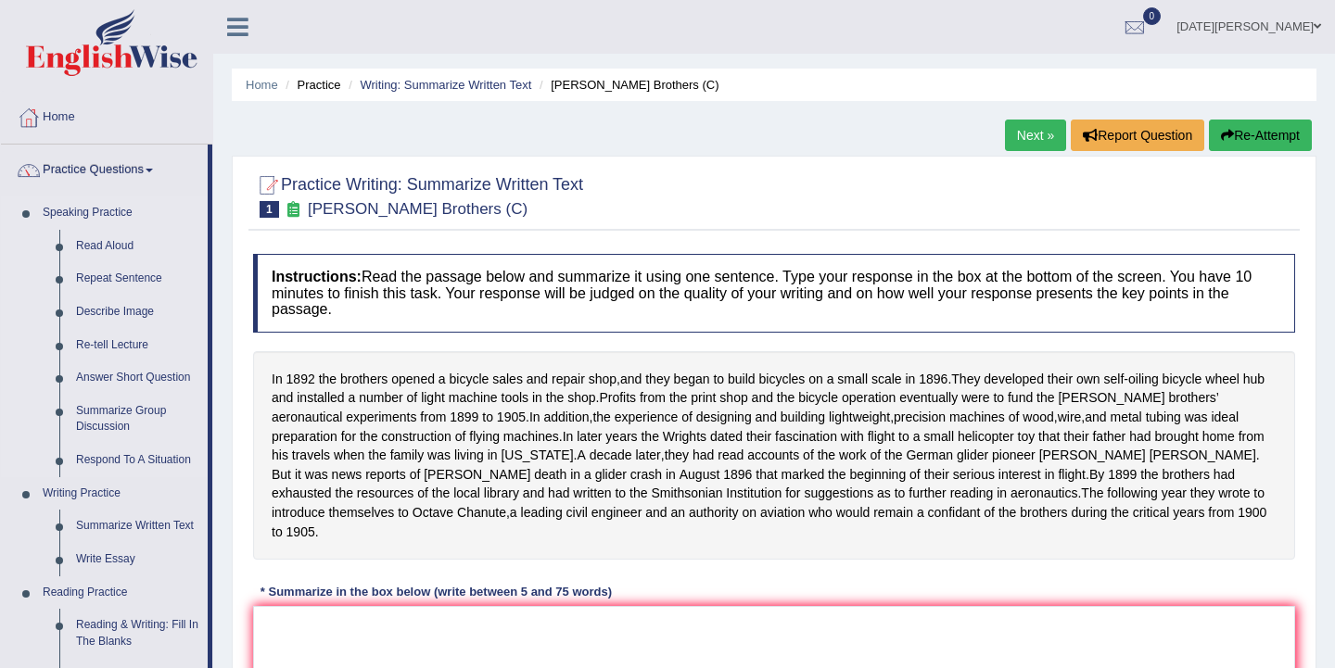
click at [32, 395] on li "Speaking Practice Read Aloud Repeat Sentence Describe Image Re-tell Lecture Ans…" at bounding box center [104, 337] width 207 height 281
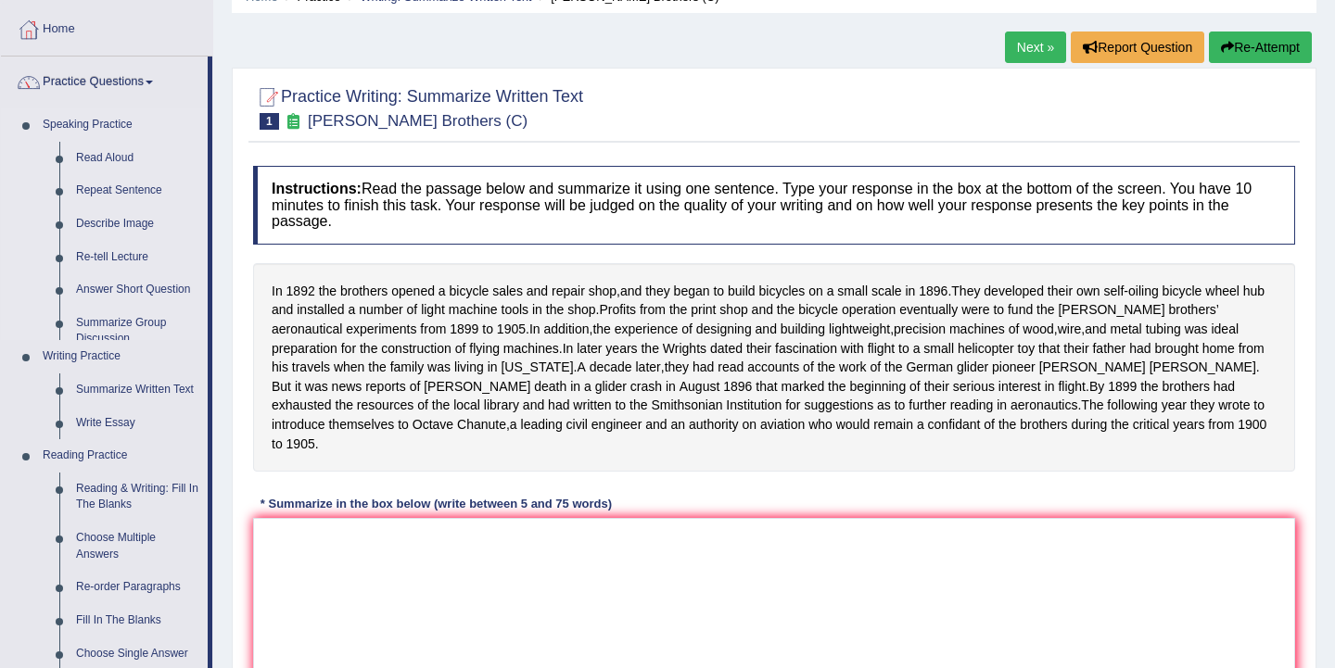
scroll to position [111, 0]
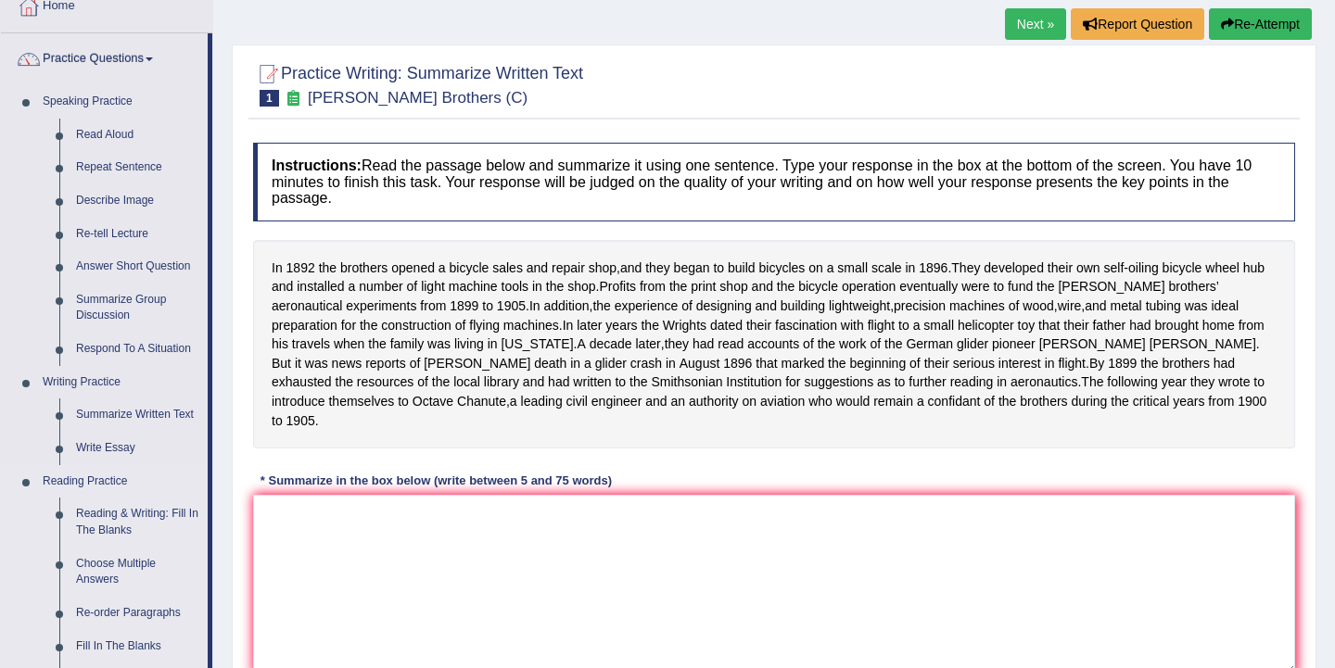
click at [16, 535] on li "Reading Practice Reading & Writing: Fill In The Blanks Choose Multiple Answers …" at bounding box center [104, 580] width 207 height 231
click at [230, 370] on div "Home Practice Writing: Summarize Written Text Wright Brothers (C) Next » Report…" at bounding box center [774, 352] width 1122 height 927
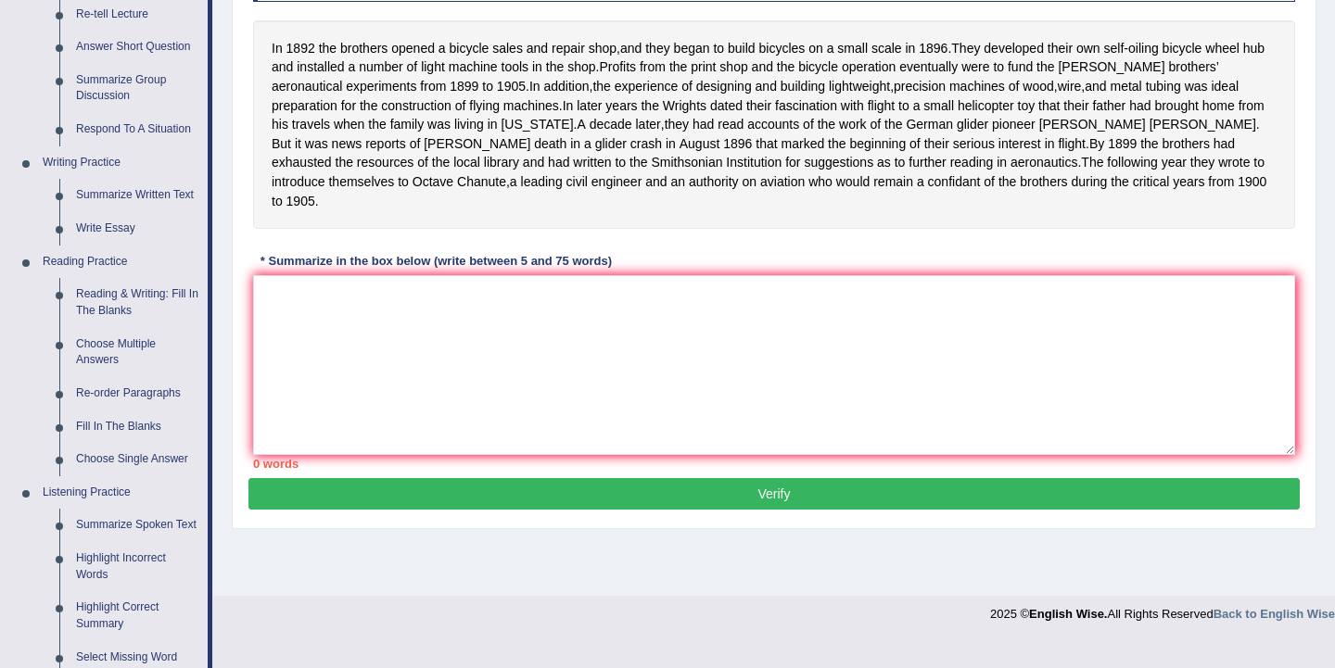
scroll to position [334, 0]
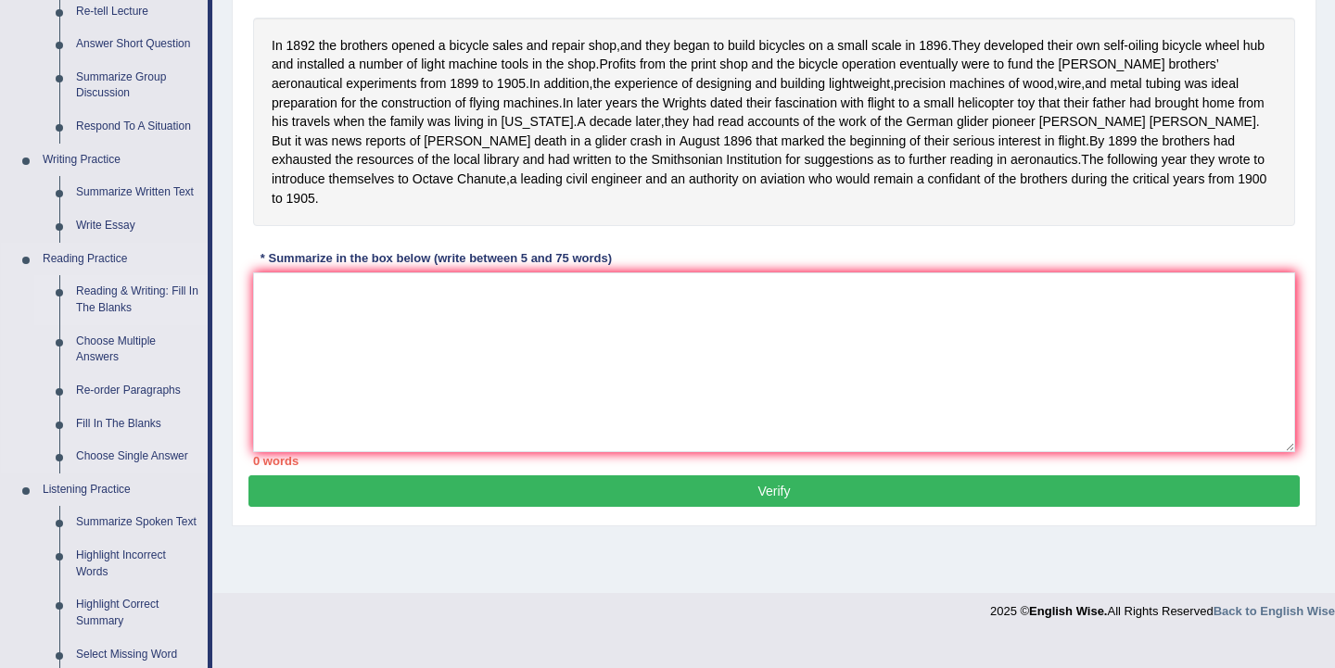
click at [135, 299] on link "Reading & Writing: Fill In The Blanks" at bounding box center [138, 299] width 140 height 49
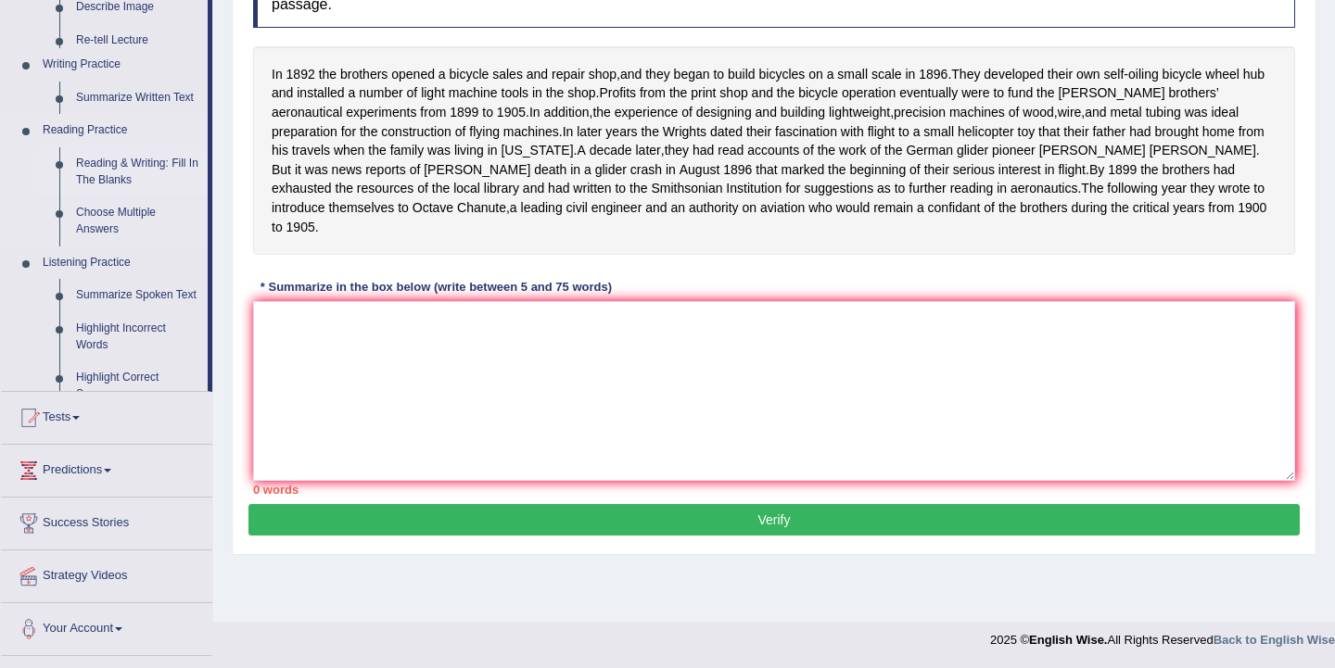
scroll to position [305, 0]
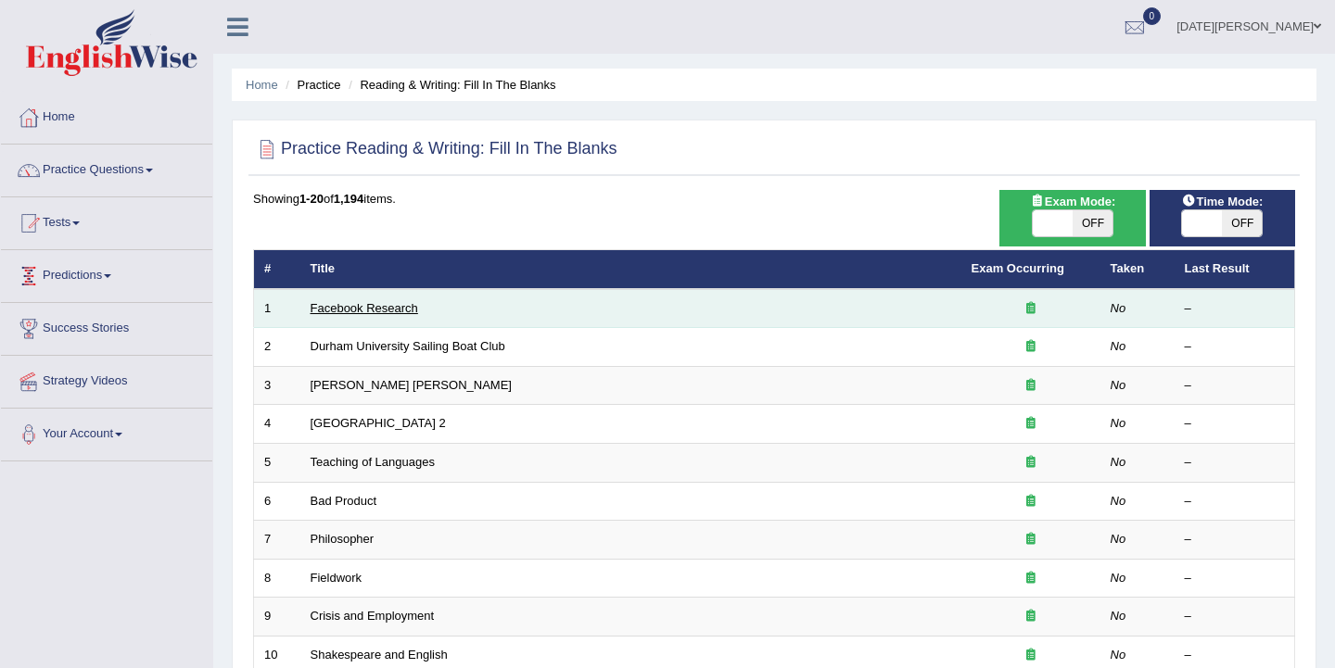
click at [347, 310] on link "Facebook Research" at bounding box center [365, 308] width 108 height 14
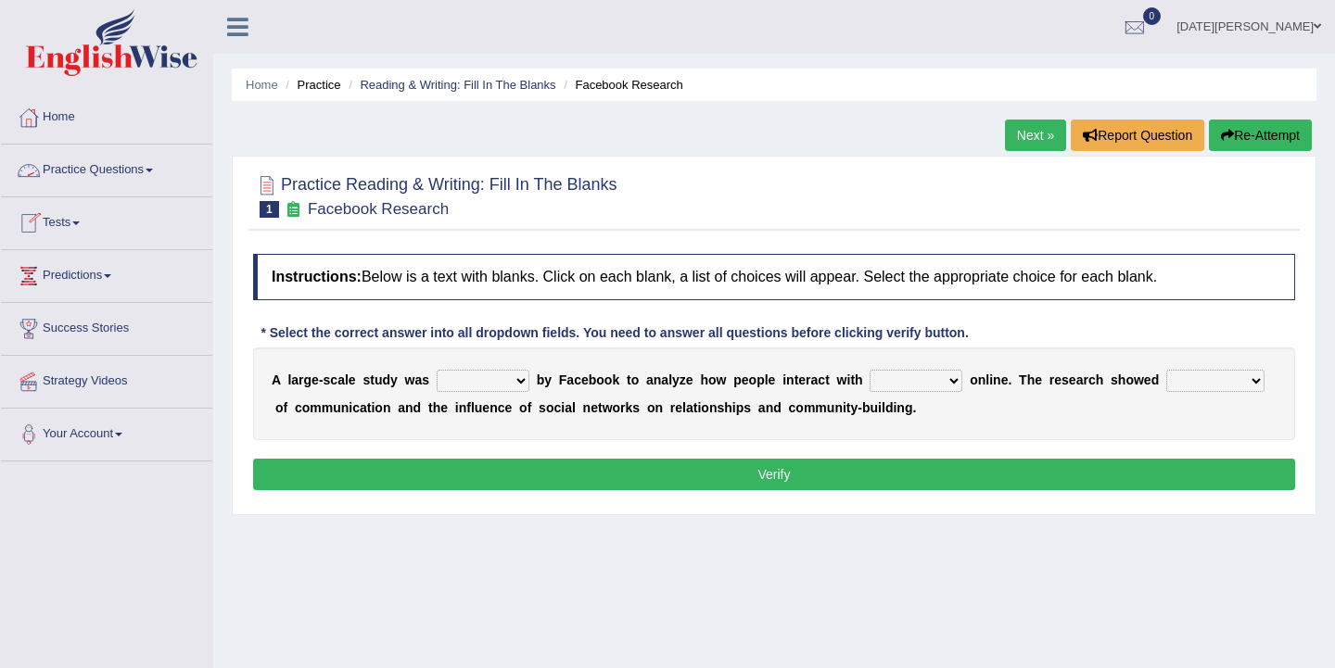
click at [153, 170] on span at bounding box center [149, 171] width 7 height 4
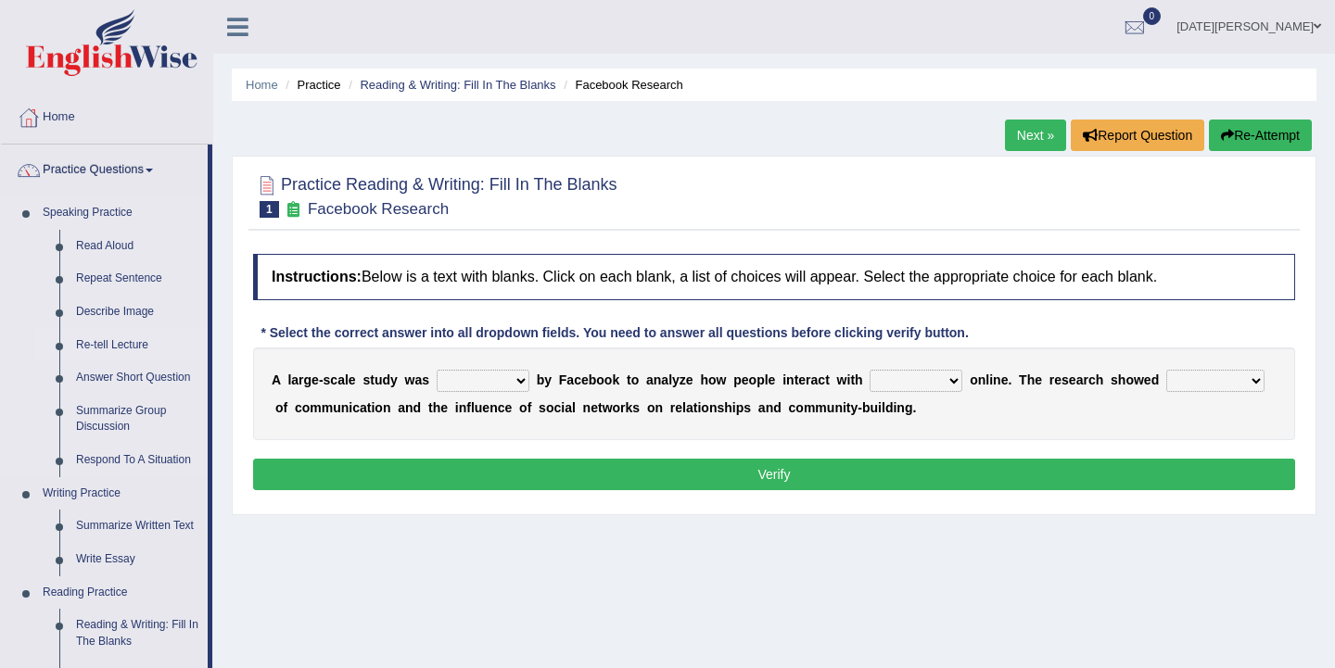
click at [124, 340] on link "Re-tell Lecture" at bounding box center [138, 345] width 140 height 33
